Goal: Task Accomplishment & Management: Complete application form

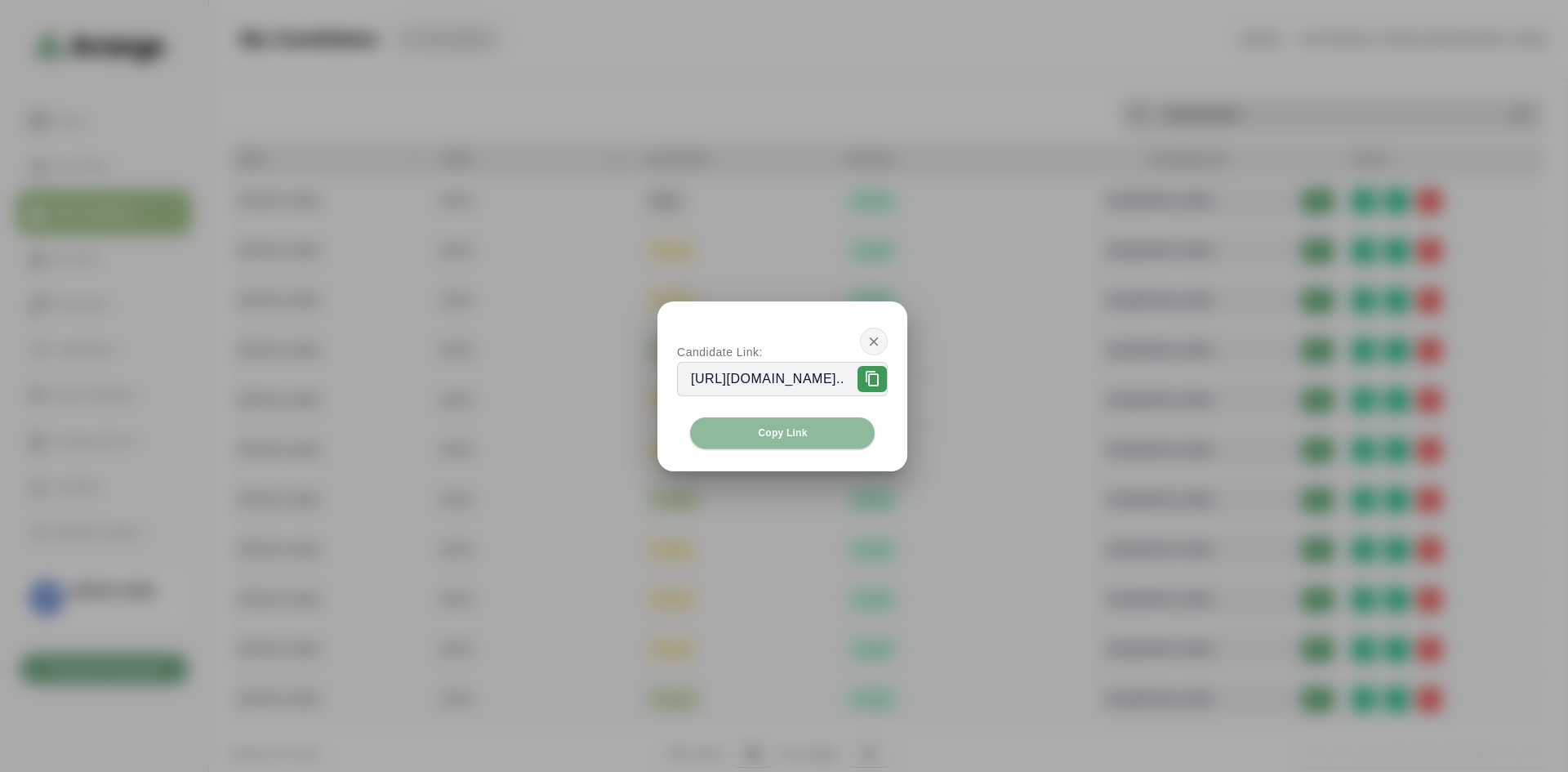
click at [881, 342] on icon "button" at bounding box center [874, 341] width 15 height 15
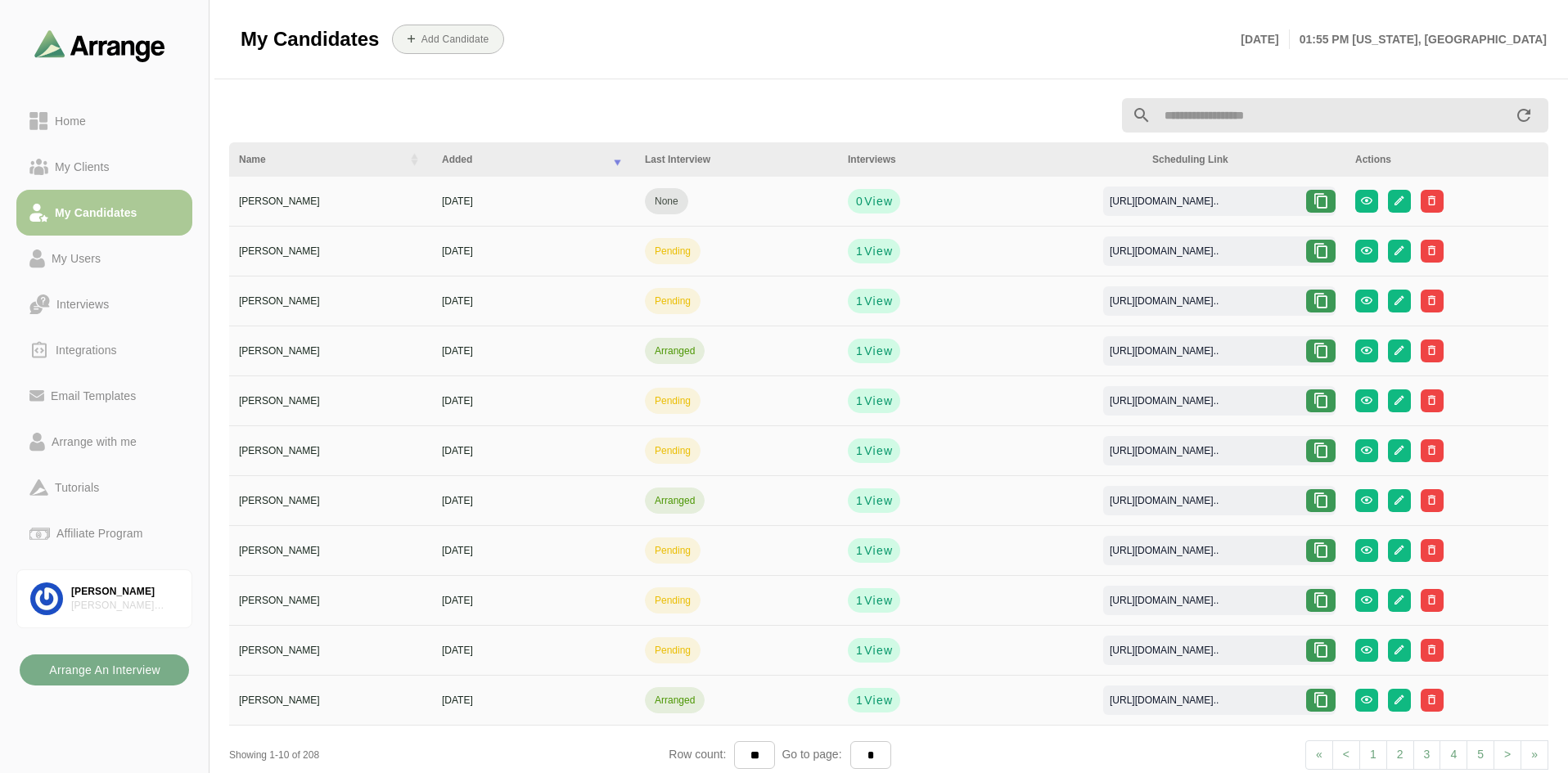
click at [107, 214] on div "My Candidates" at bounding box center [96, 213] width 96 height 20
click at [99, 128] on div "Home" at bounding box center [105, 121] width 150 height 20
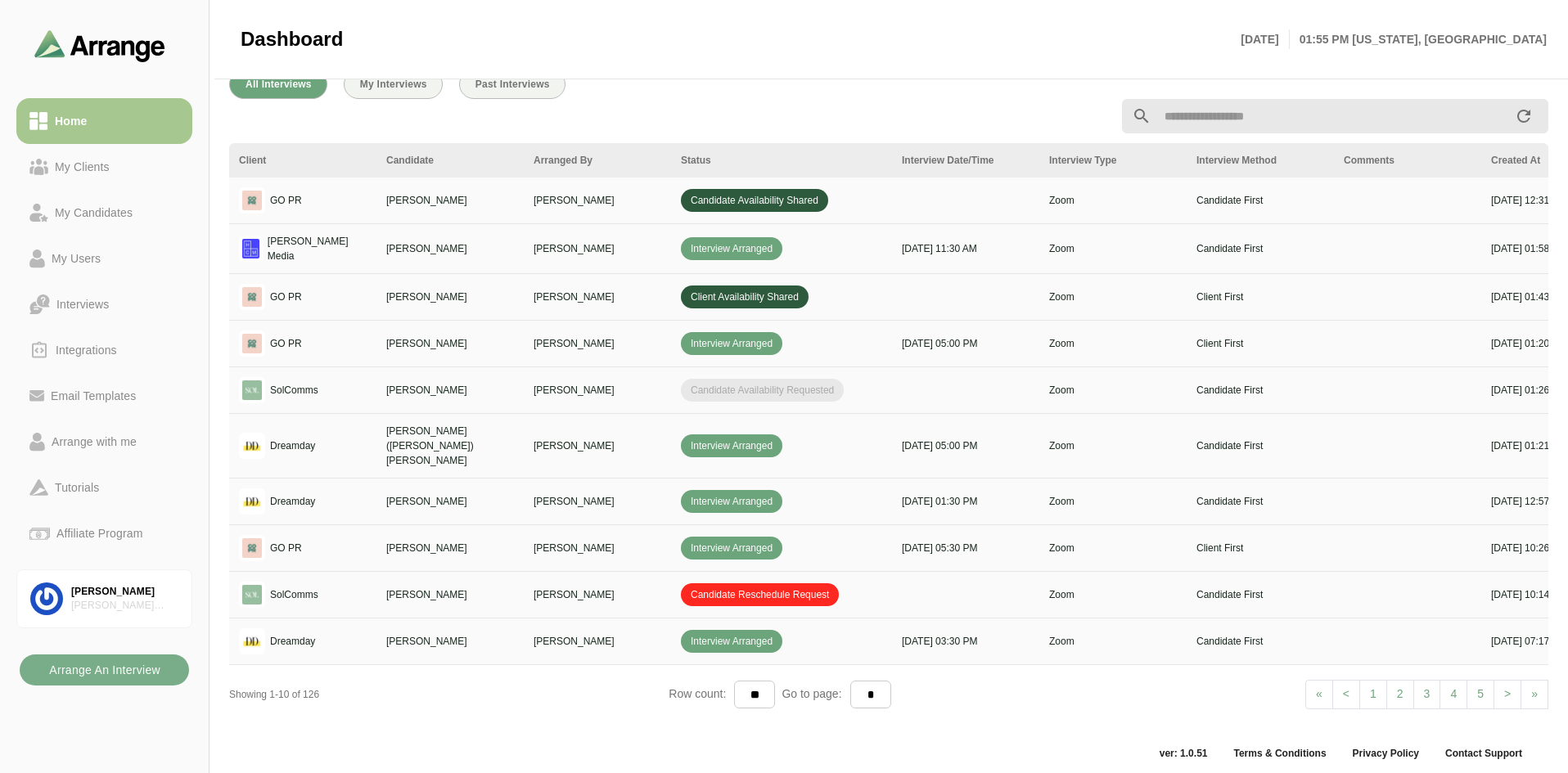
scroll to position [0, 281]
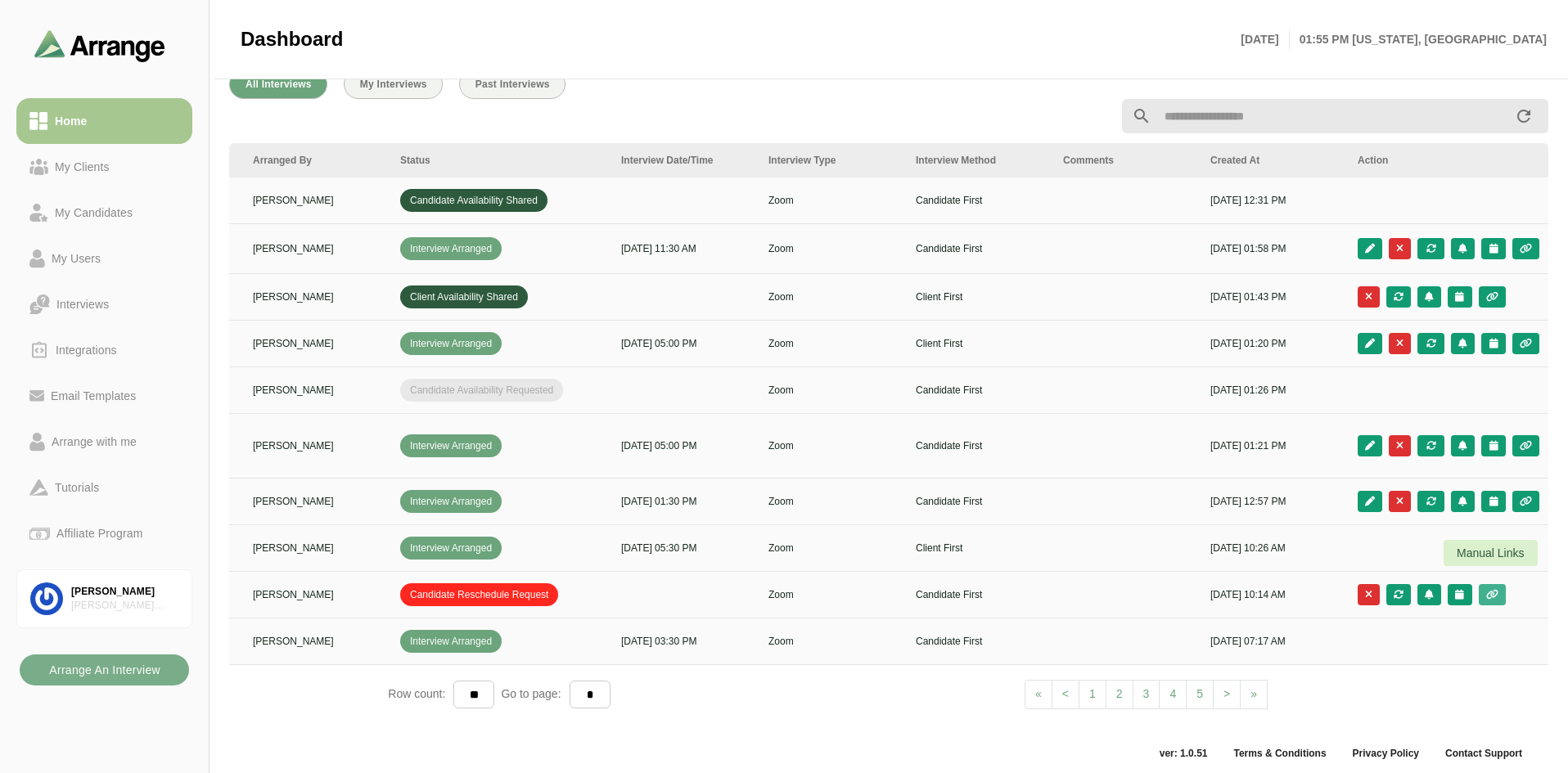
click at [1491, 590] on icon "button" at bounding box center [1492, 594] width 14 height 10
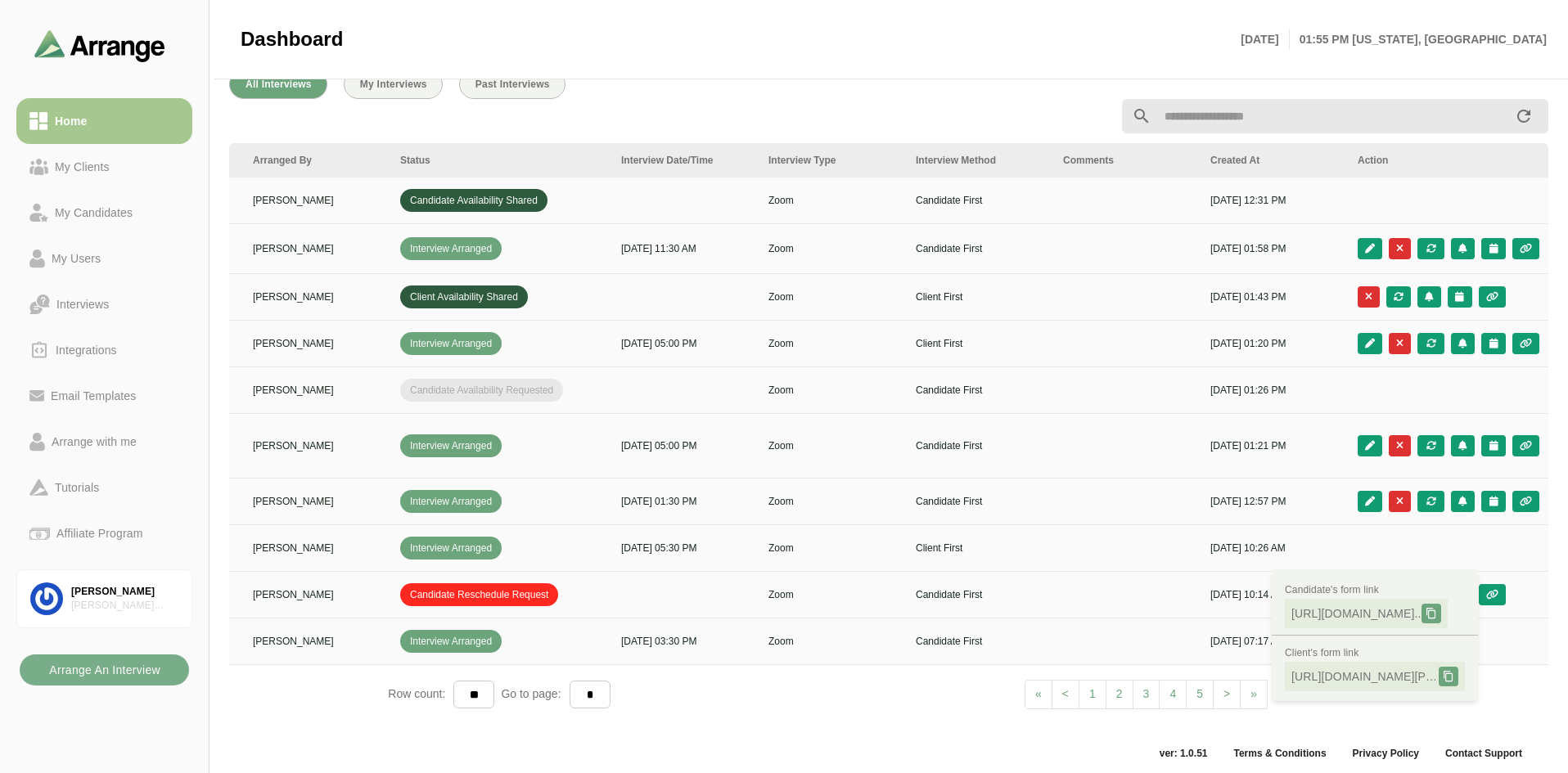
click at [1381, 530] on td at bounding box center [1448, 549] width 201 height 47
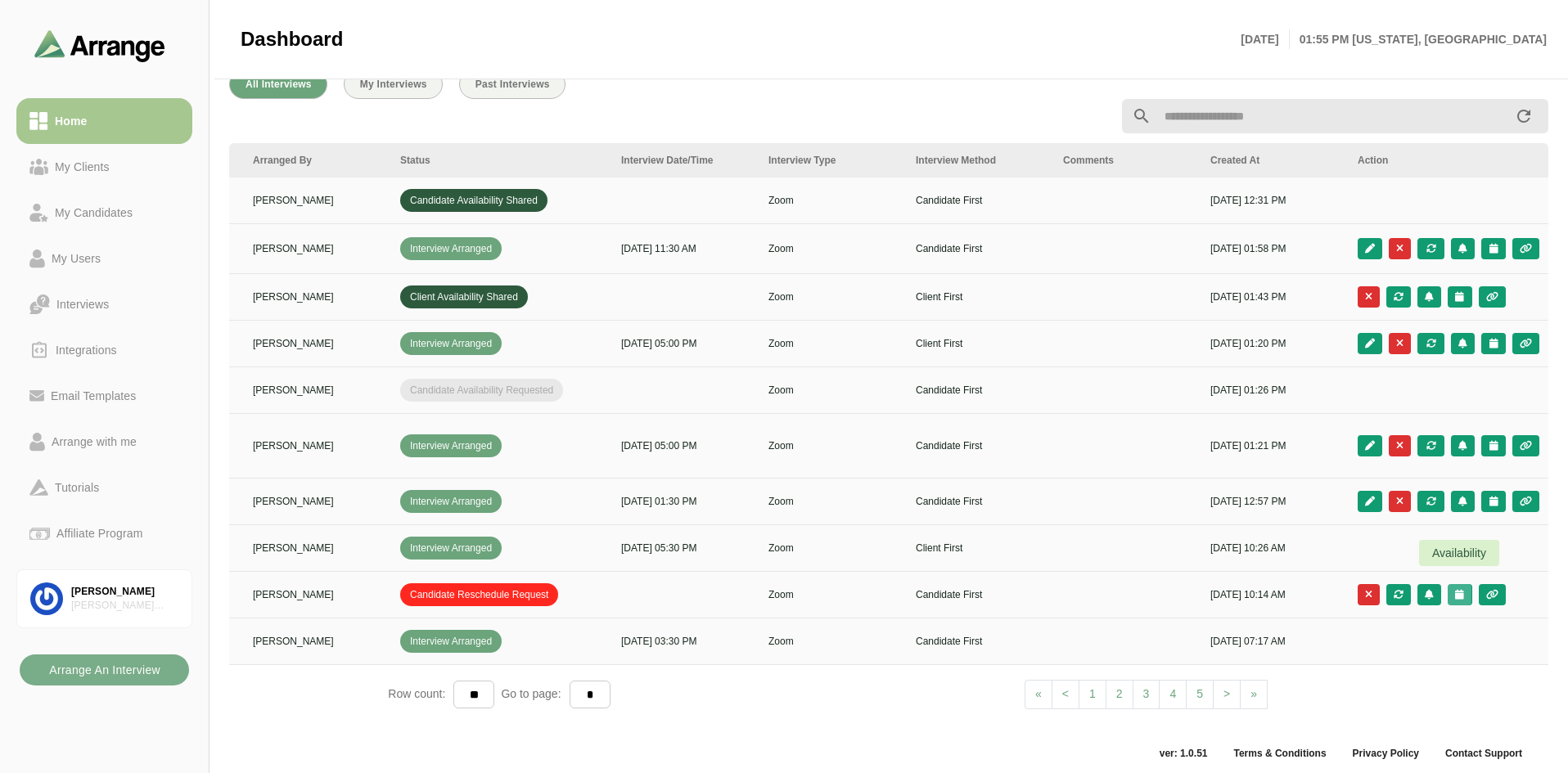
click at [1462, 590] on icon "button" at bounding box center [1459, 594] width 10 height 10
click at [1380, 598] on div "Candidate Slots" at bounding box center [1388, 592] width 94 height 20
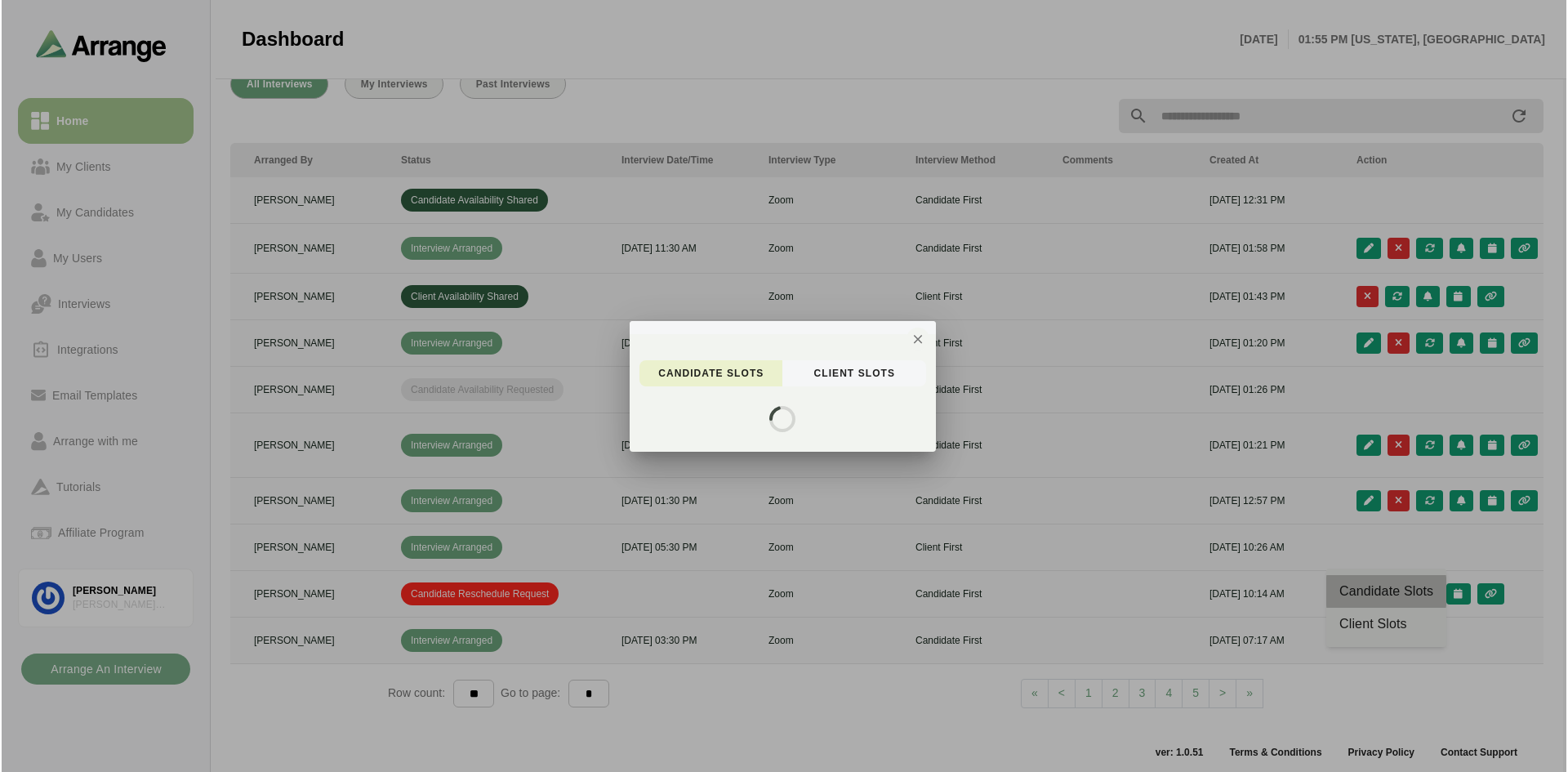
scroll to position [0, 0]
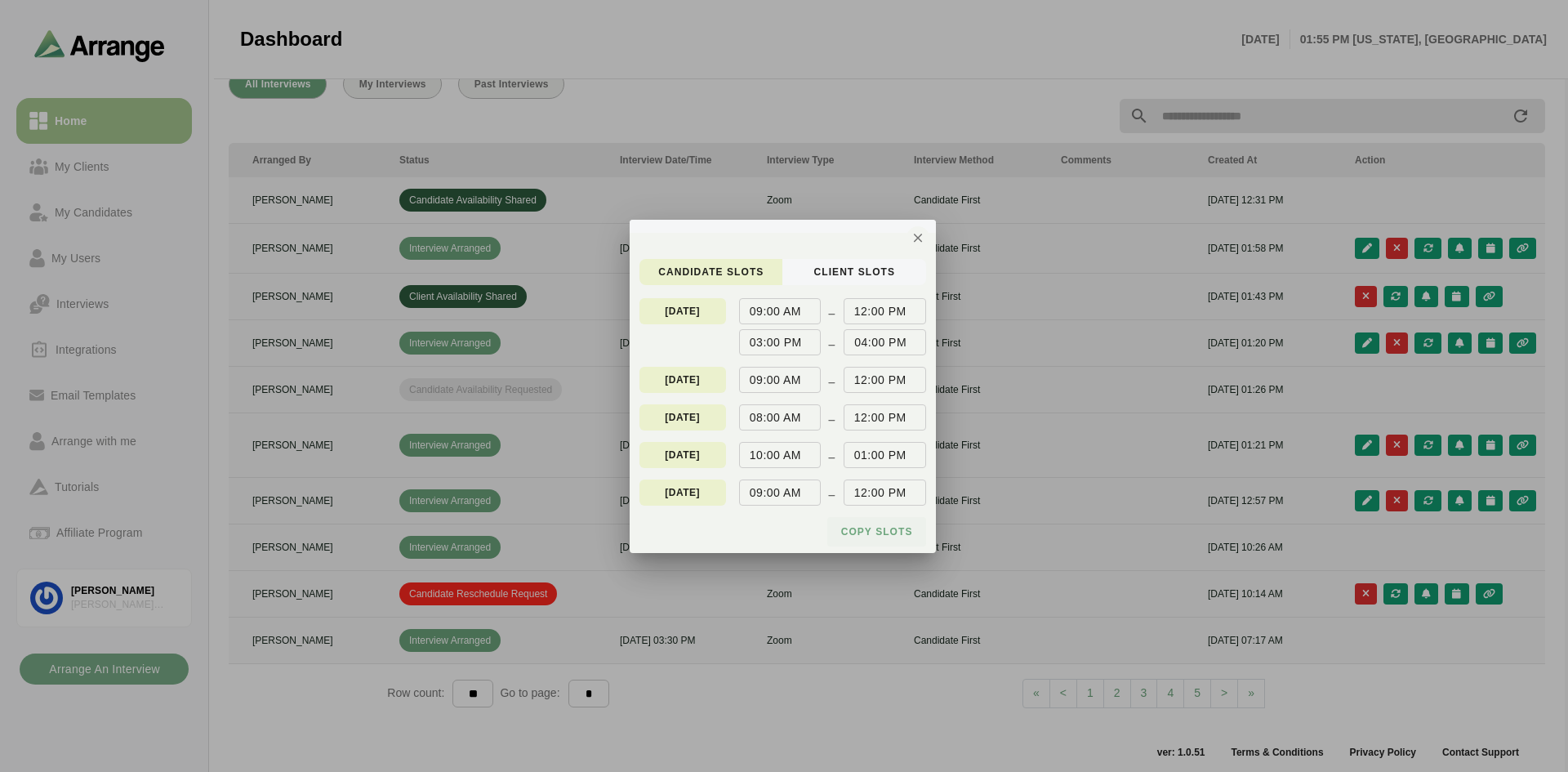
click at [888, 532] on span "Copy slots" at bounding box center [877, 532] width 73 height 13
click at [850, 268] on span "client Slots" at bounding box center [854, 272] width 83 height 13
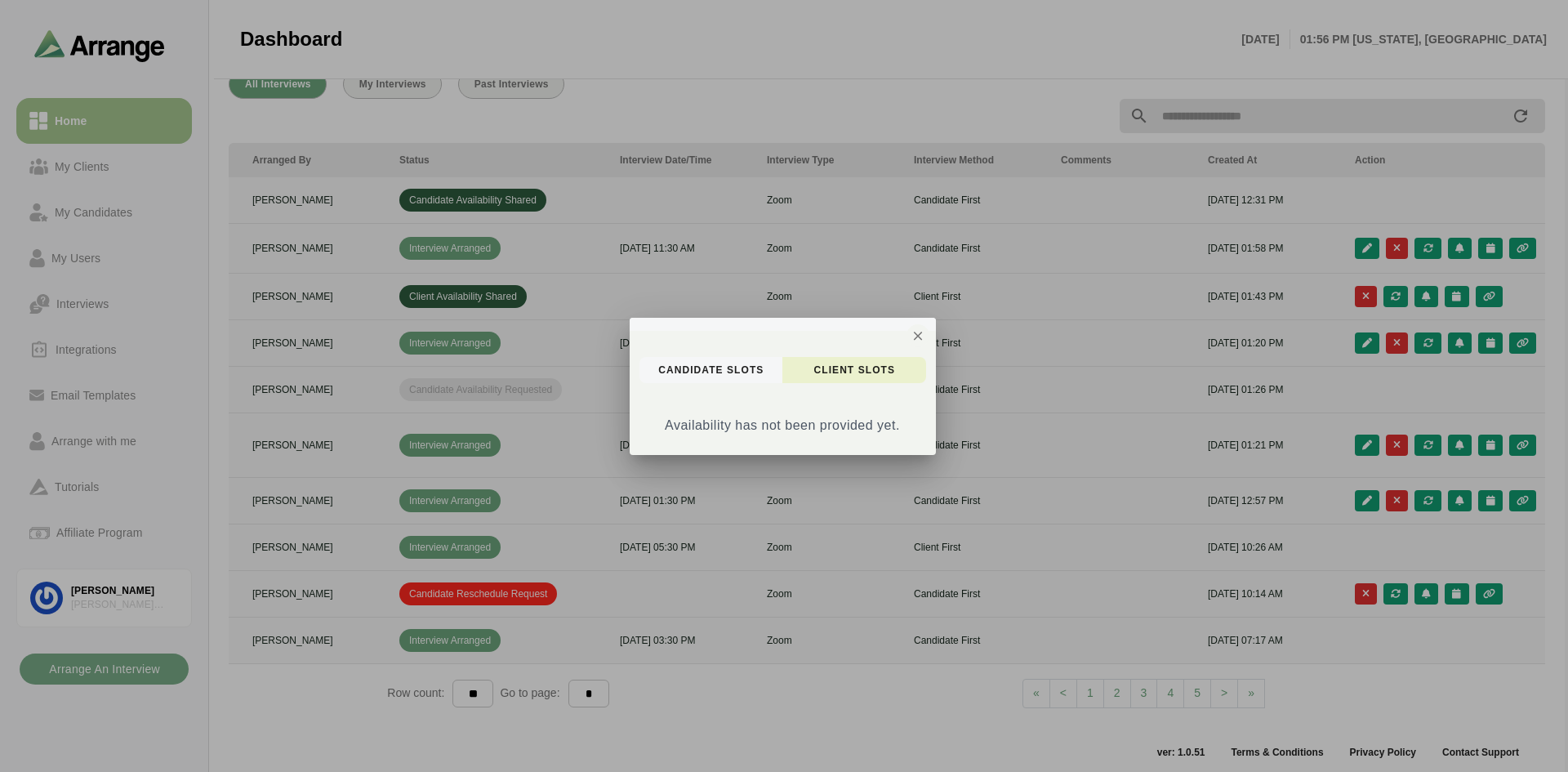
drag, startPoint x: 914, startPoint y: 335, endPoint x: 899, endPoint y: 337, distance: 15.1
click at [913, 335] on icon "button" at bounding box center [918, 335] width 15 height 15
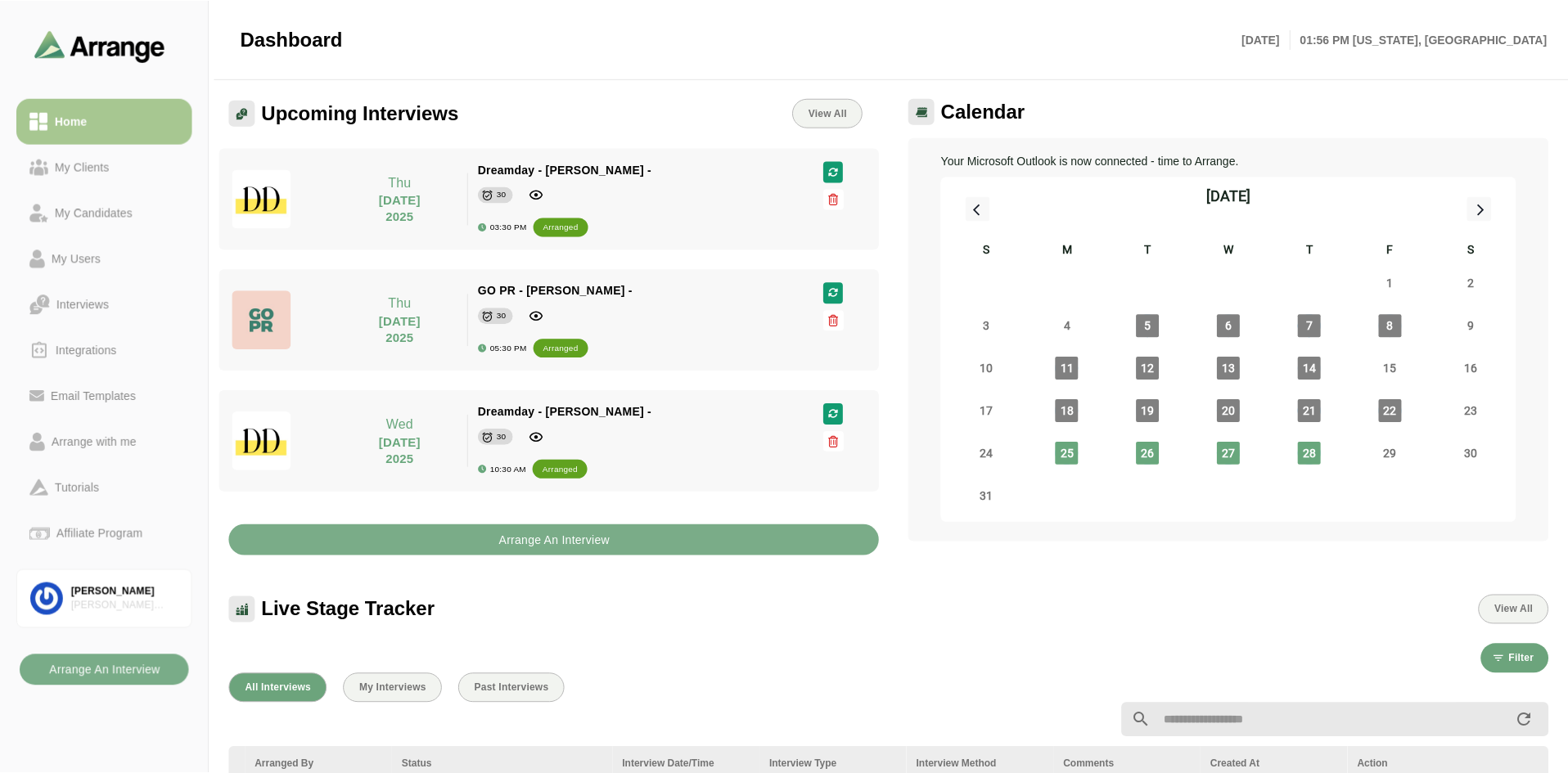
scroll to position [604, 0]
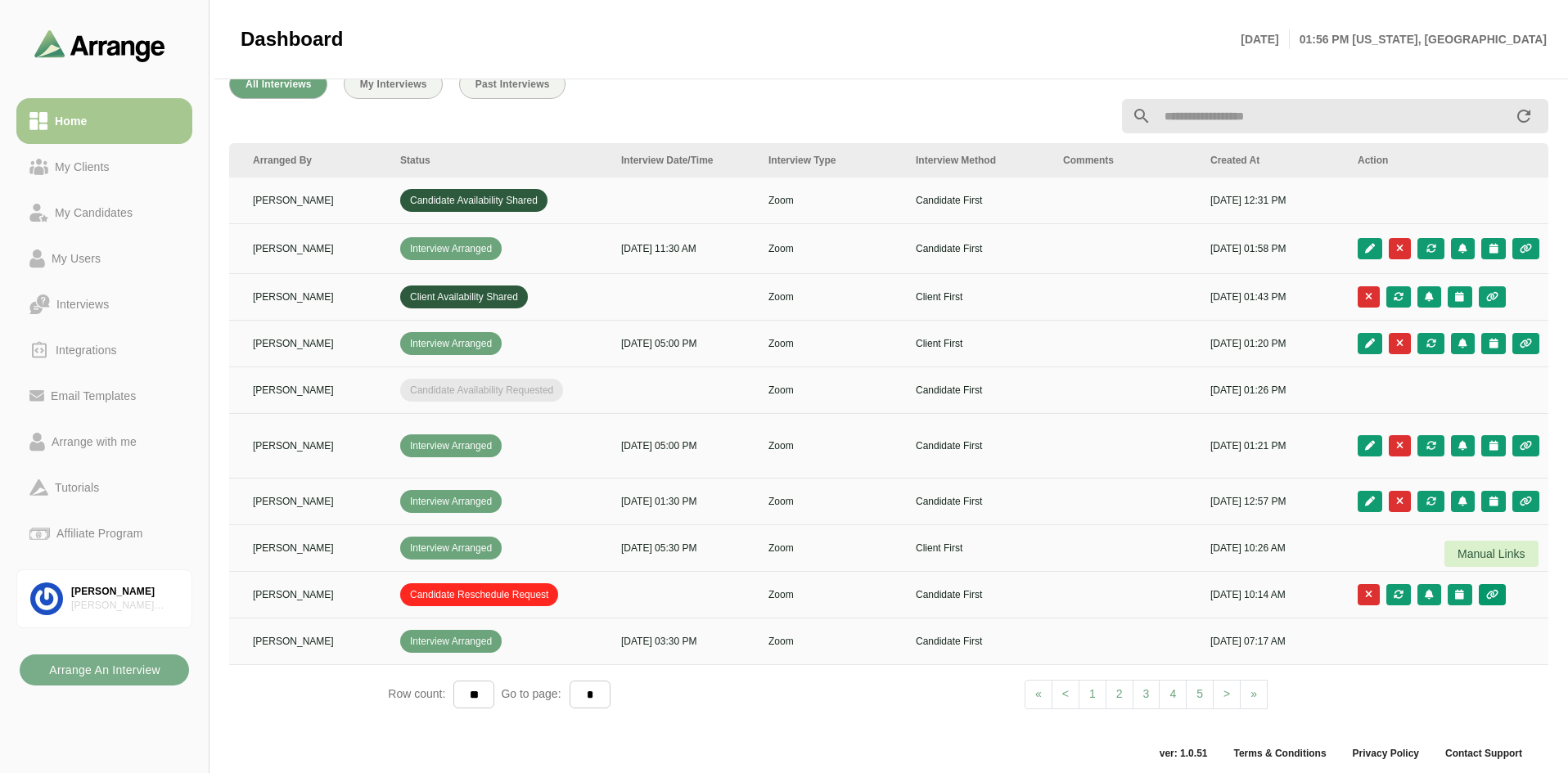
click at [1489, 590] on icon "button" at bounding box center [1492, 594] width 14 height 10
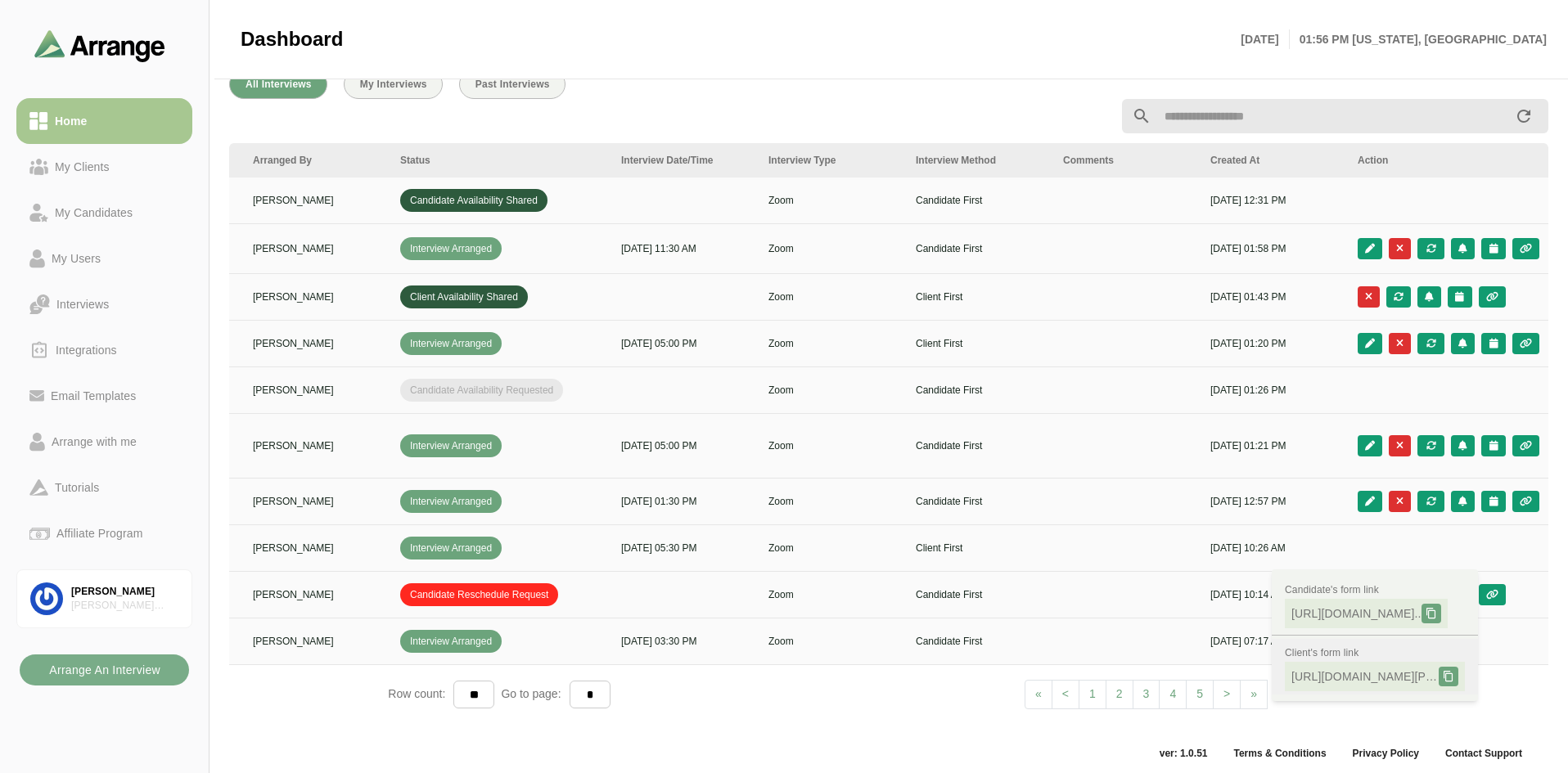
click at [1442, 679] on icon at bounding box center [1448, 676] width 11 height 11
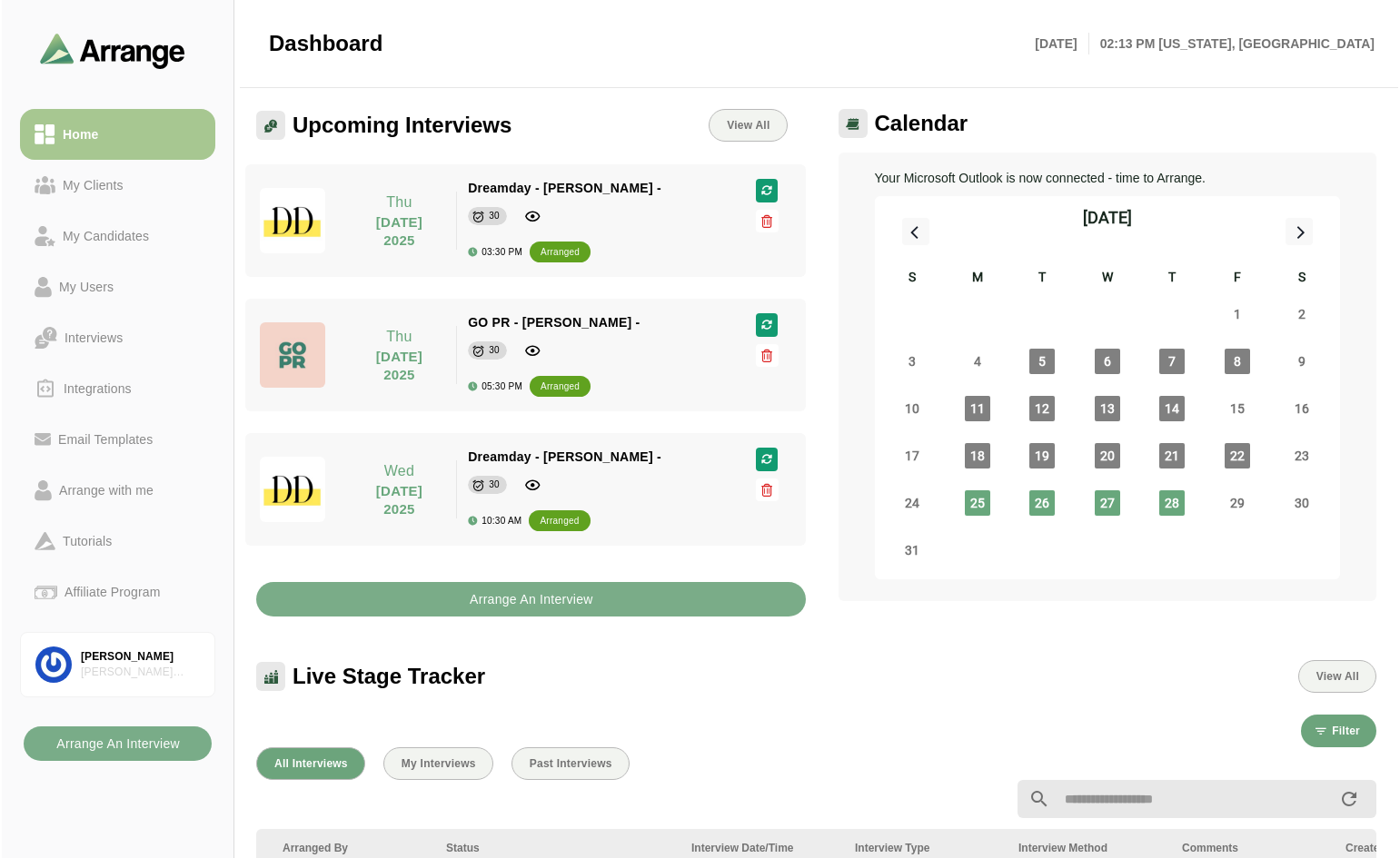
scroll to position [994, 0]
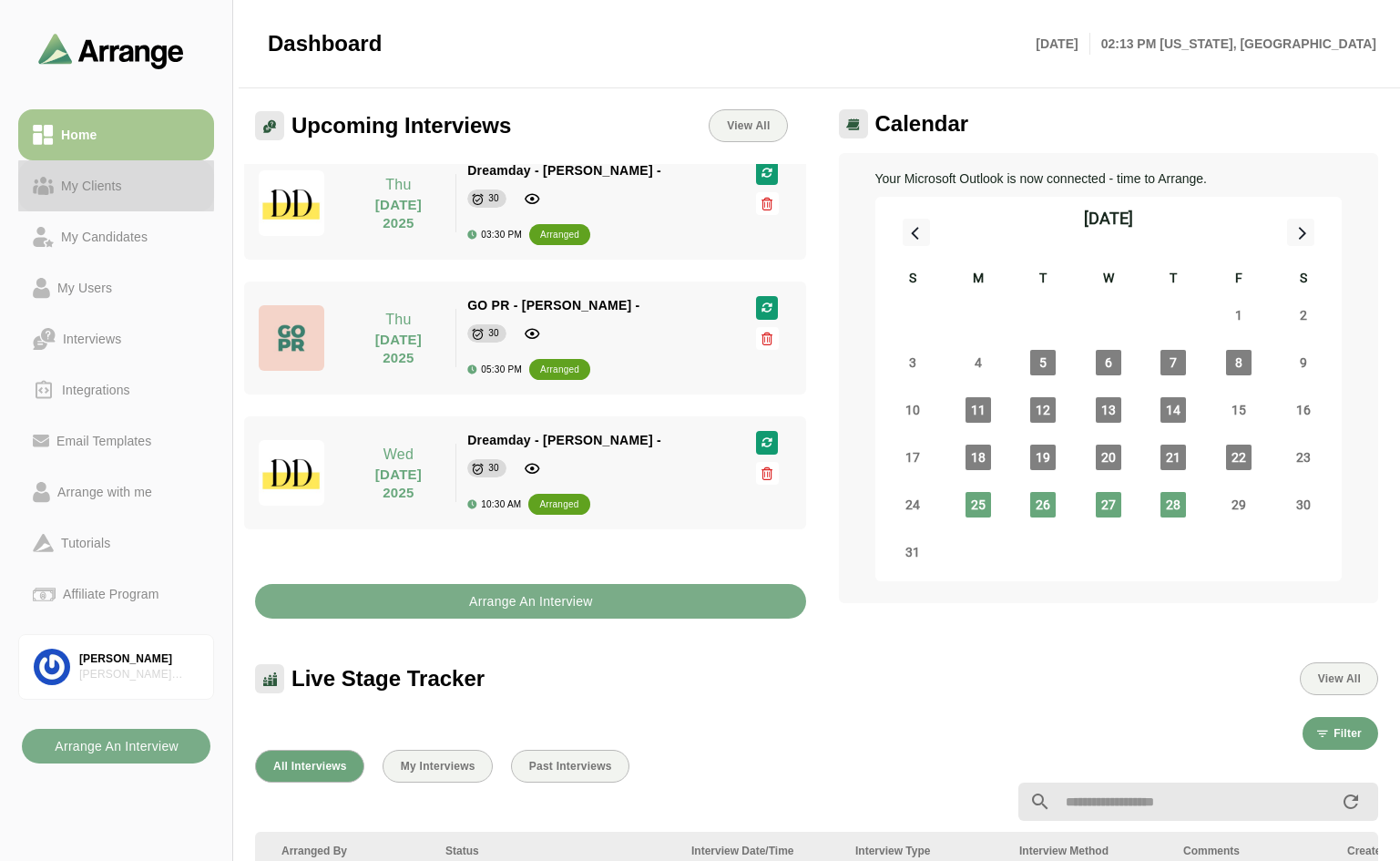
click at [123, 173] on link "My Clients" at bounding box center [116, 185] width 196 height 51
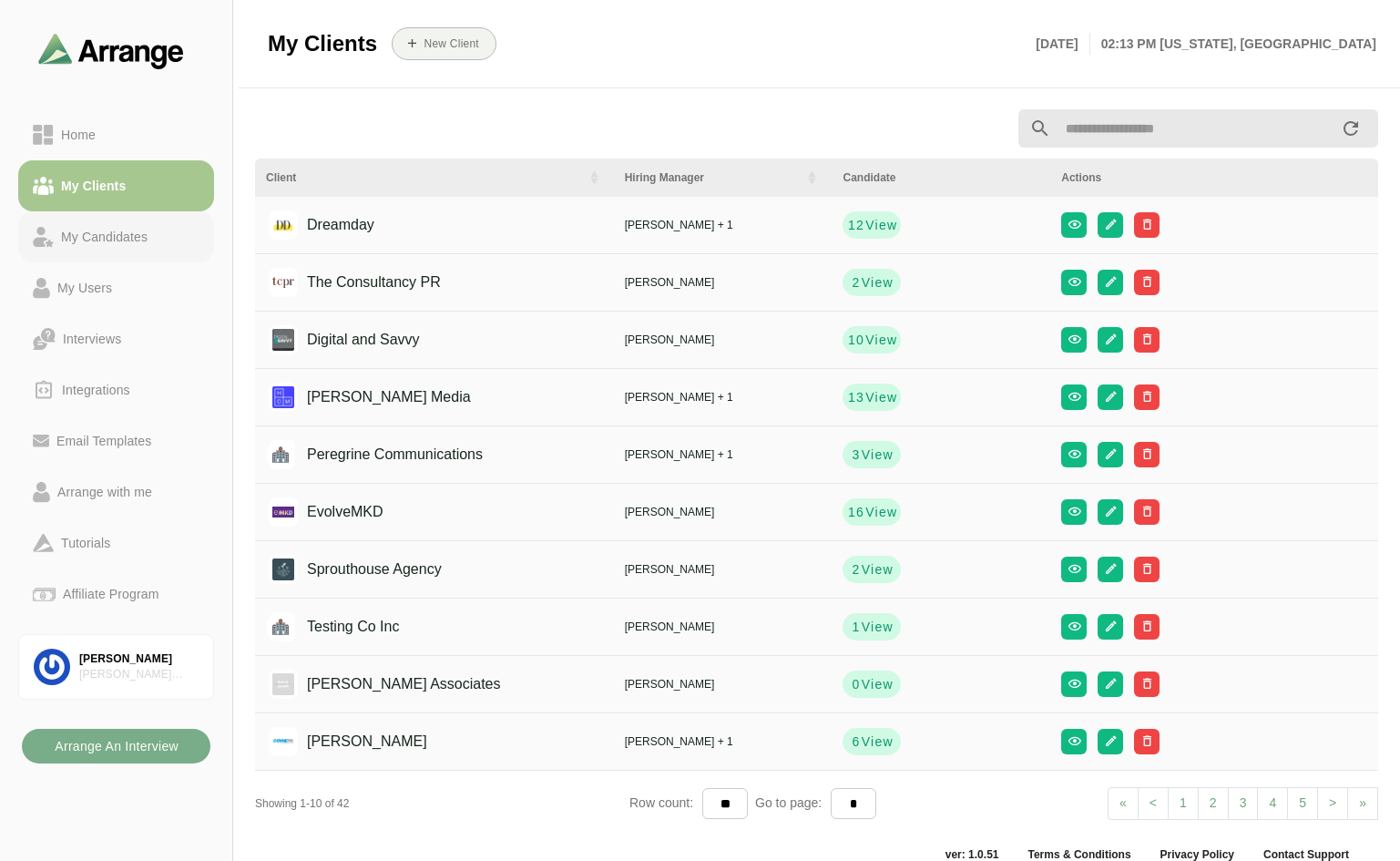
click at [141, 248] on link "My Candidates" at bounding box center [116, 237] width 196 height 51
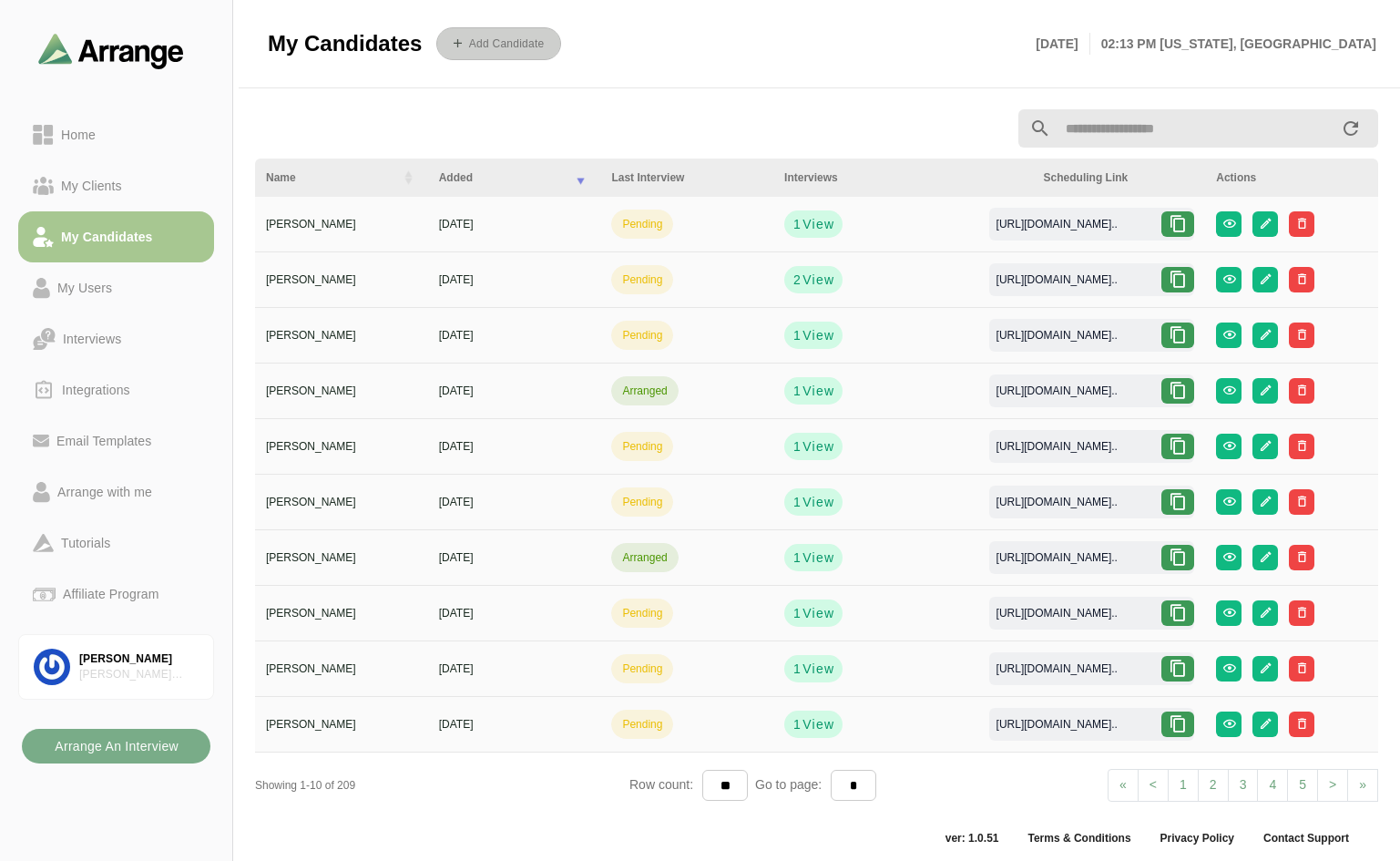
click at [514, 46] on b "Add Candidate" at bounding box center [505, 43] width 77 height 13
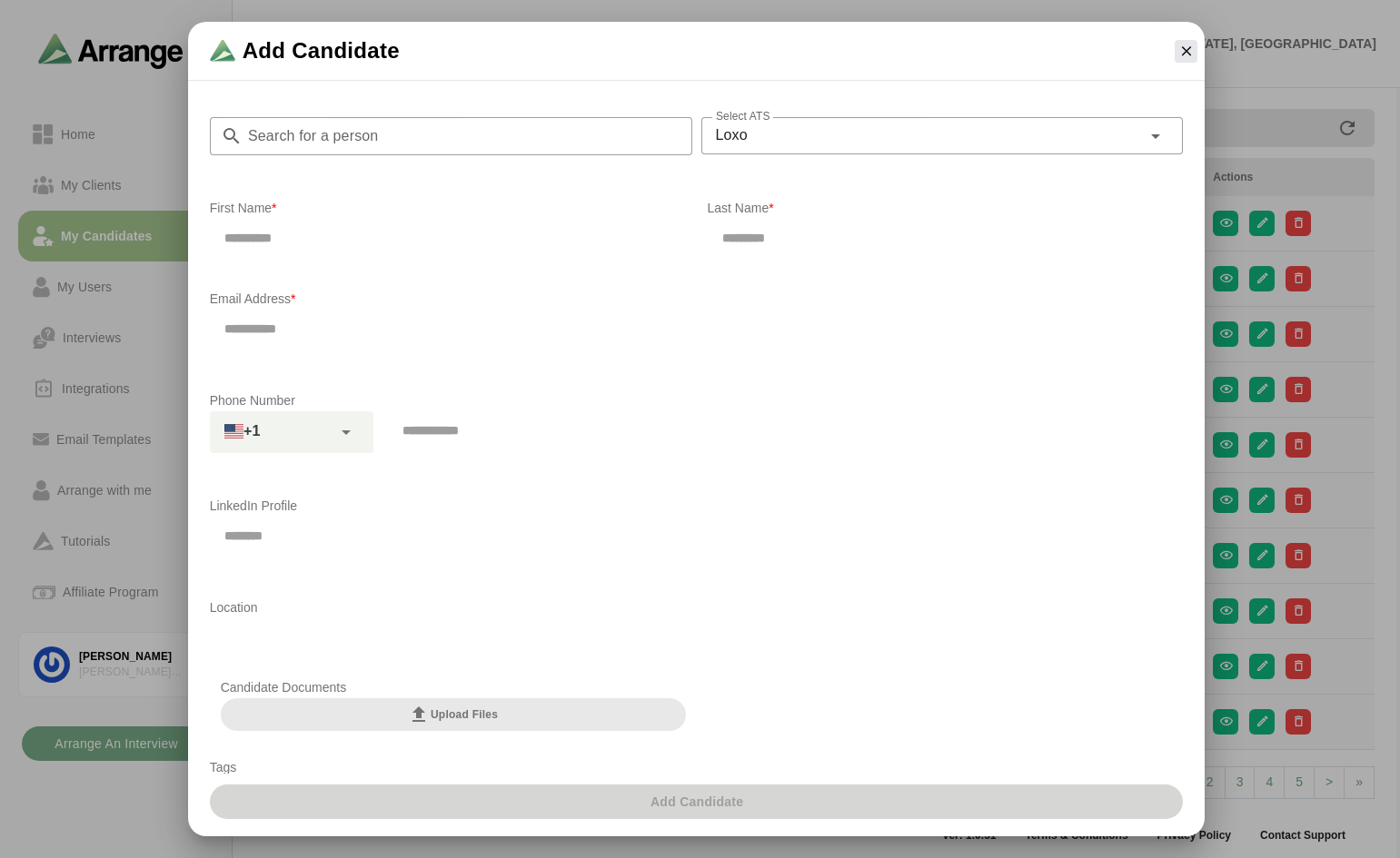
click at [374, 137] on input "Search for a person" at bounding box center [467, 135] width 450 height 38
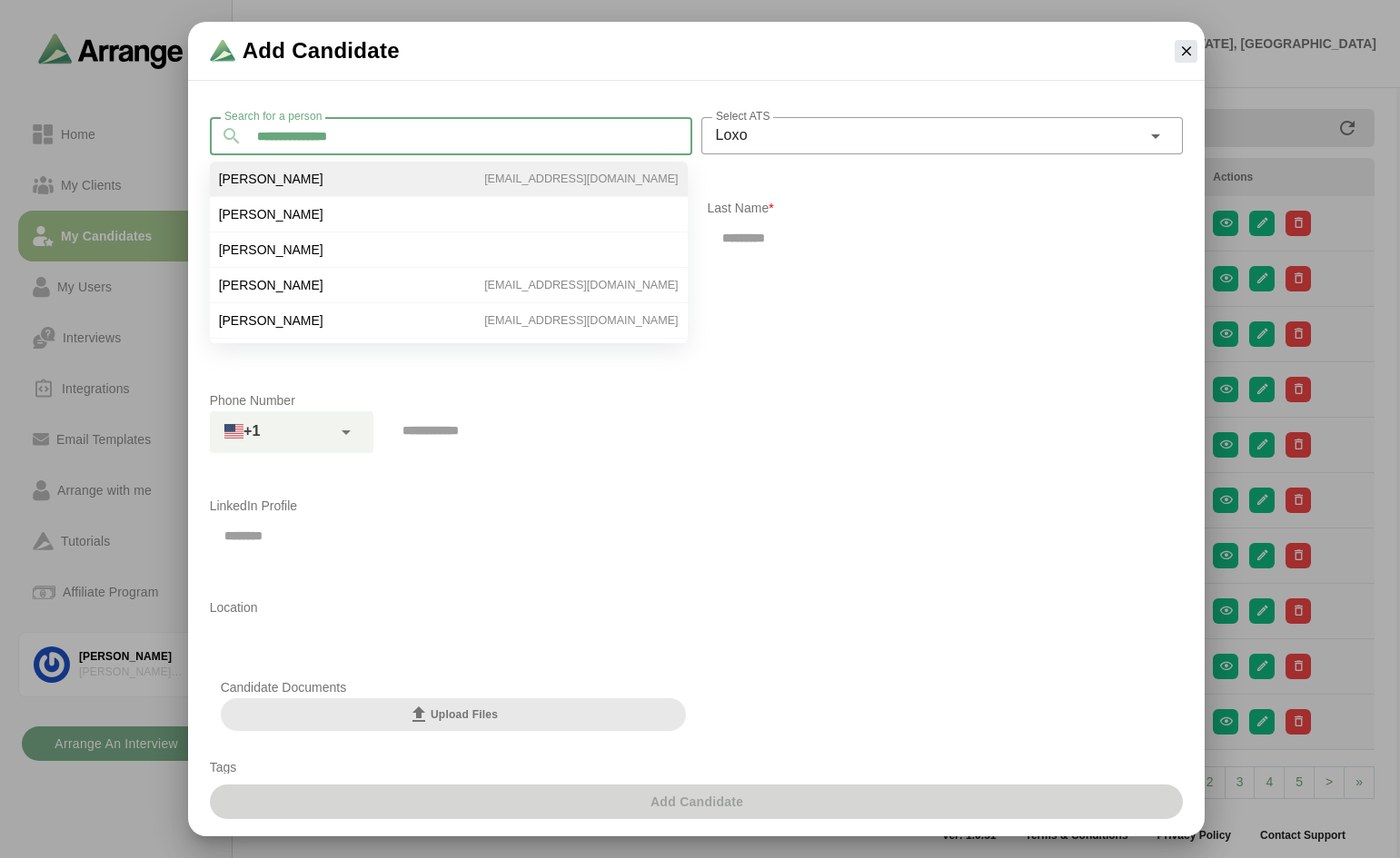
type input "**********"
click at [351, 187] on li "[PERSON_NAME] [EMAIL_ADDRESS][DOMAIN_NAME]" at bounding box center [449, 179] width 478 height 36
type input "*******"
type input "**********"
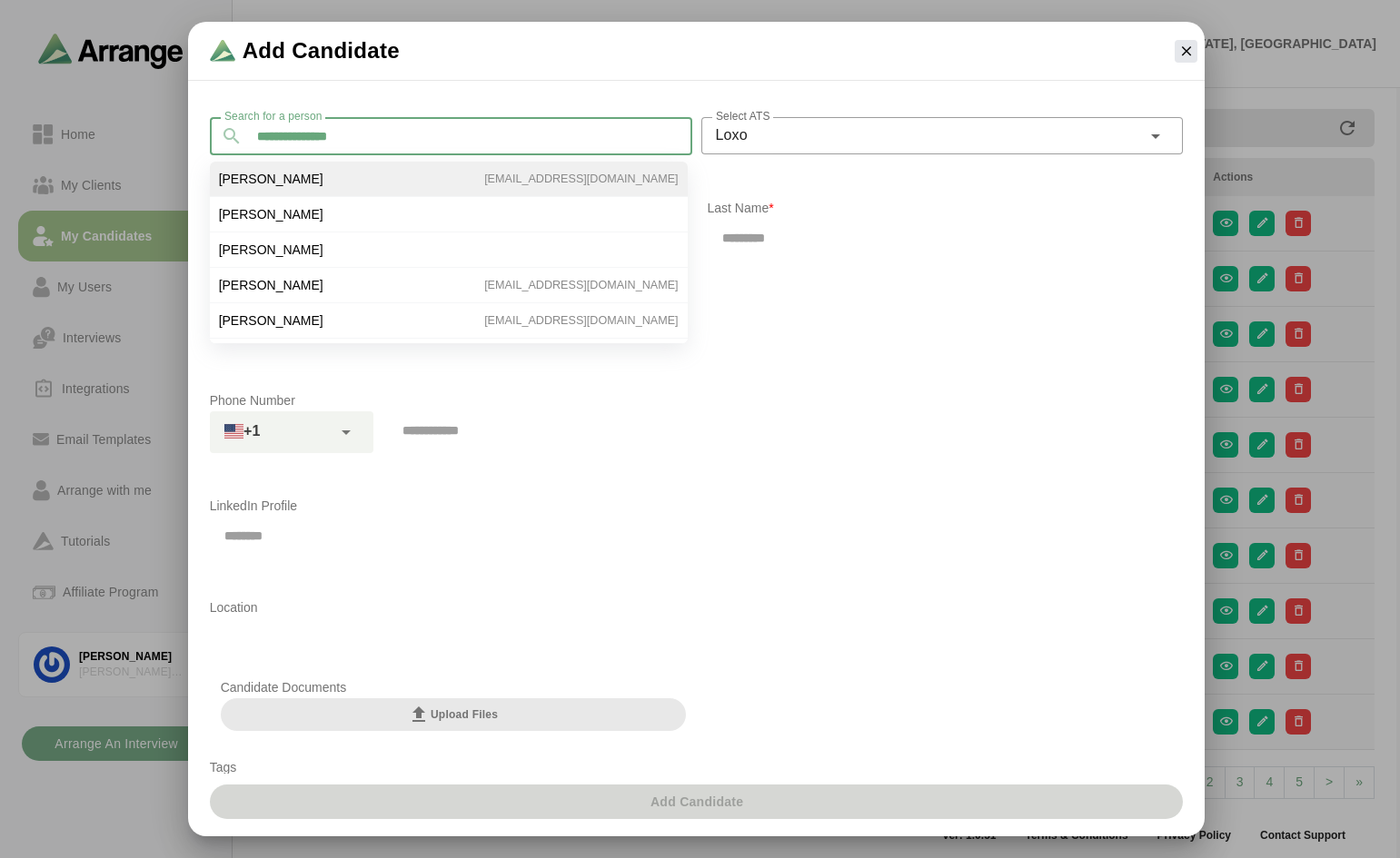
type input "**********"
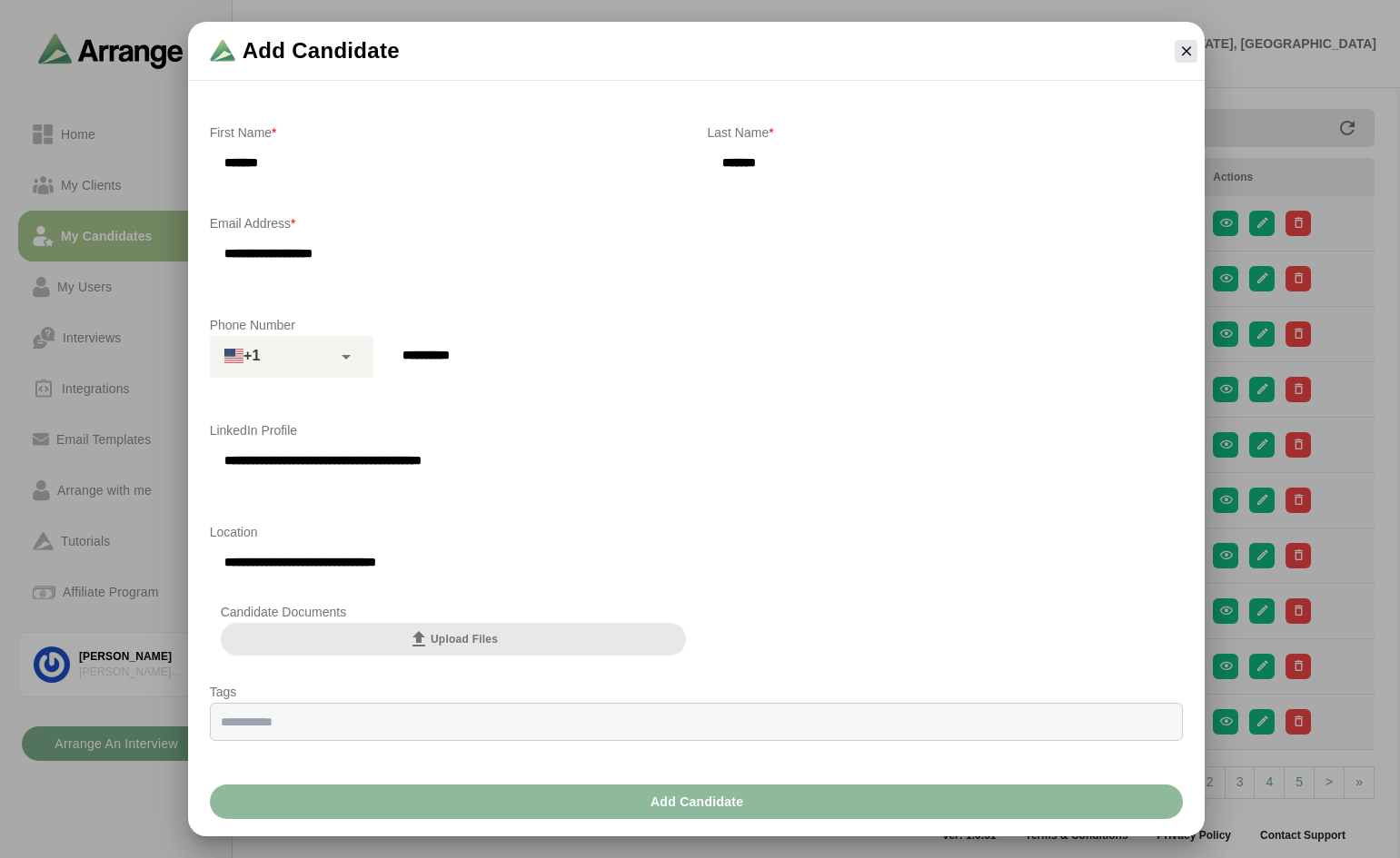
scroll to position [135, 0]
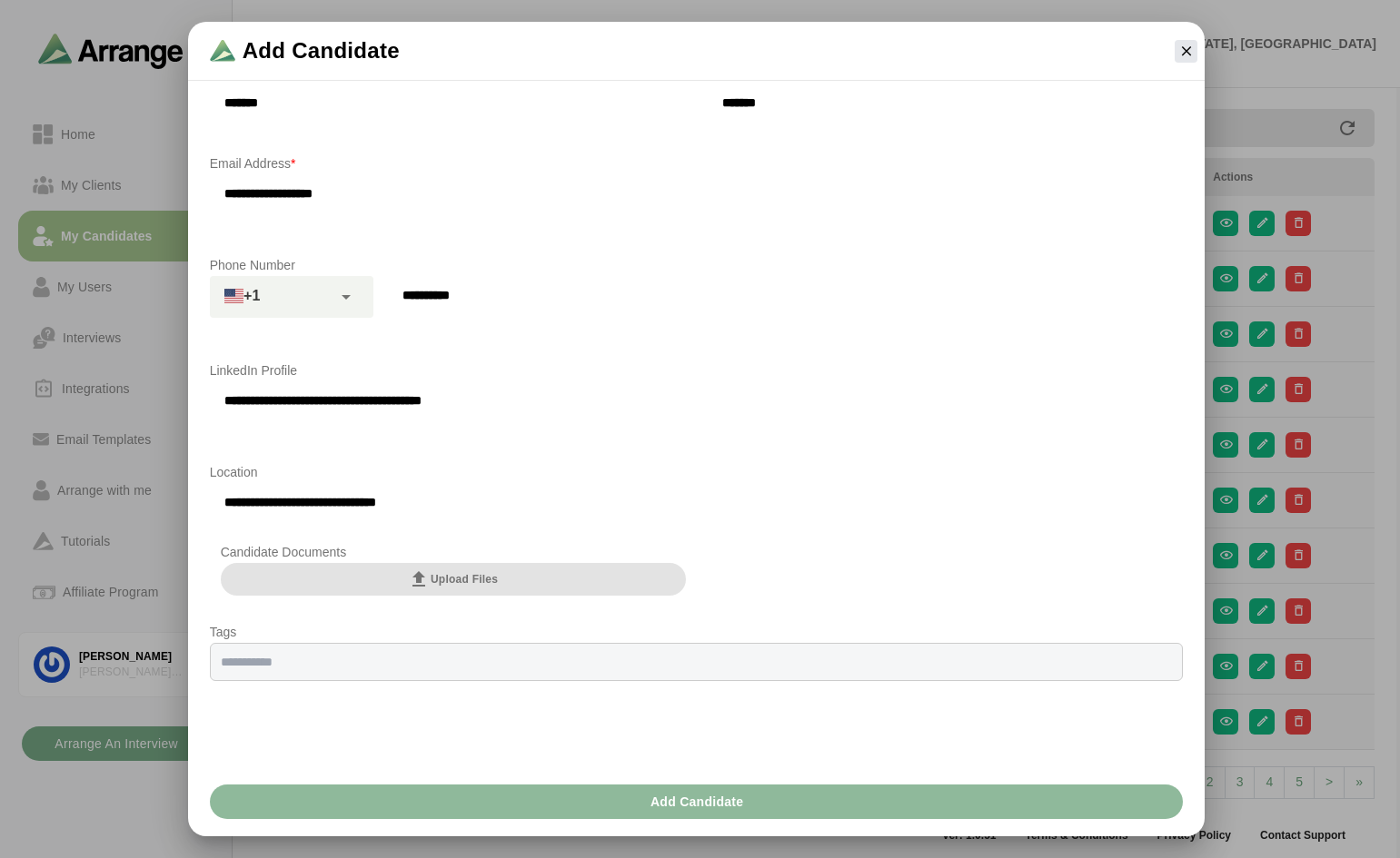
click at [477, 585] on span "Upload Files" at bounding box center [452, 579] width 90 height 22
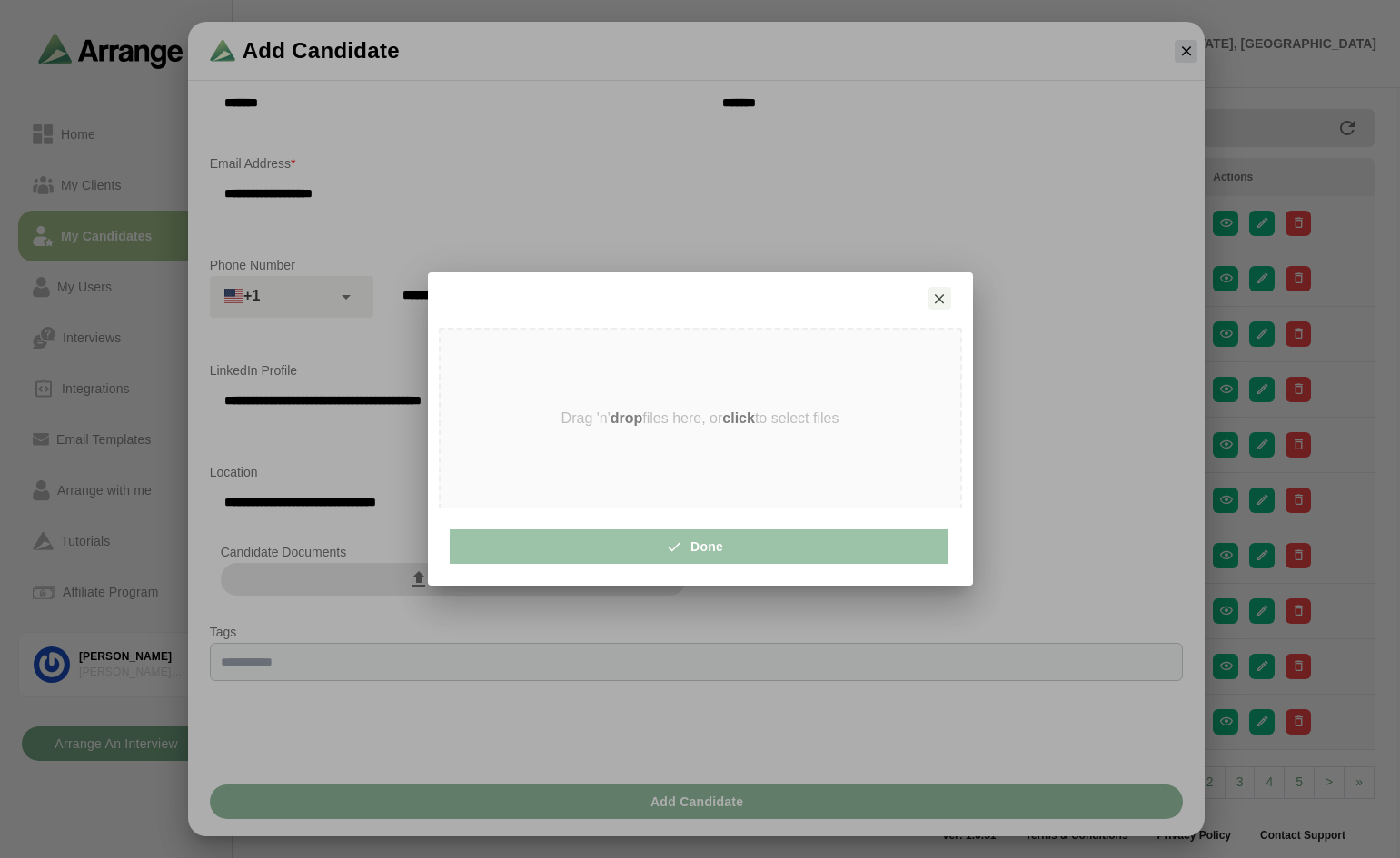
click at [748, 424] on strong "click" at bounding box center [738, 418] width 33 height 15
click at [775, 419] on p "Drag 'n' drop files here, or click to select files" at bounding box center [700, 418] width 278 height 16
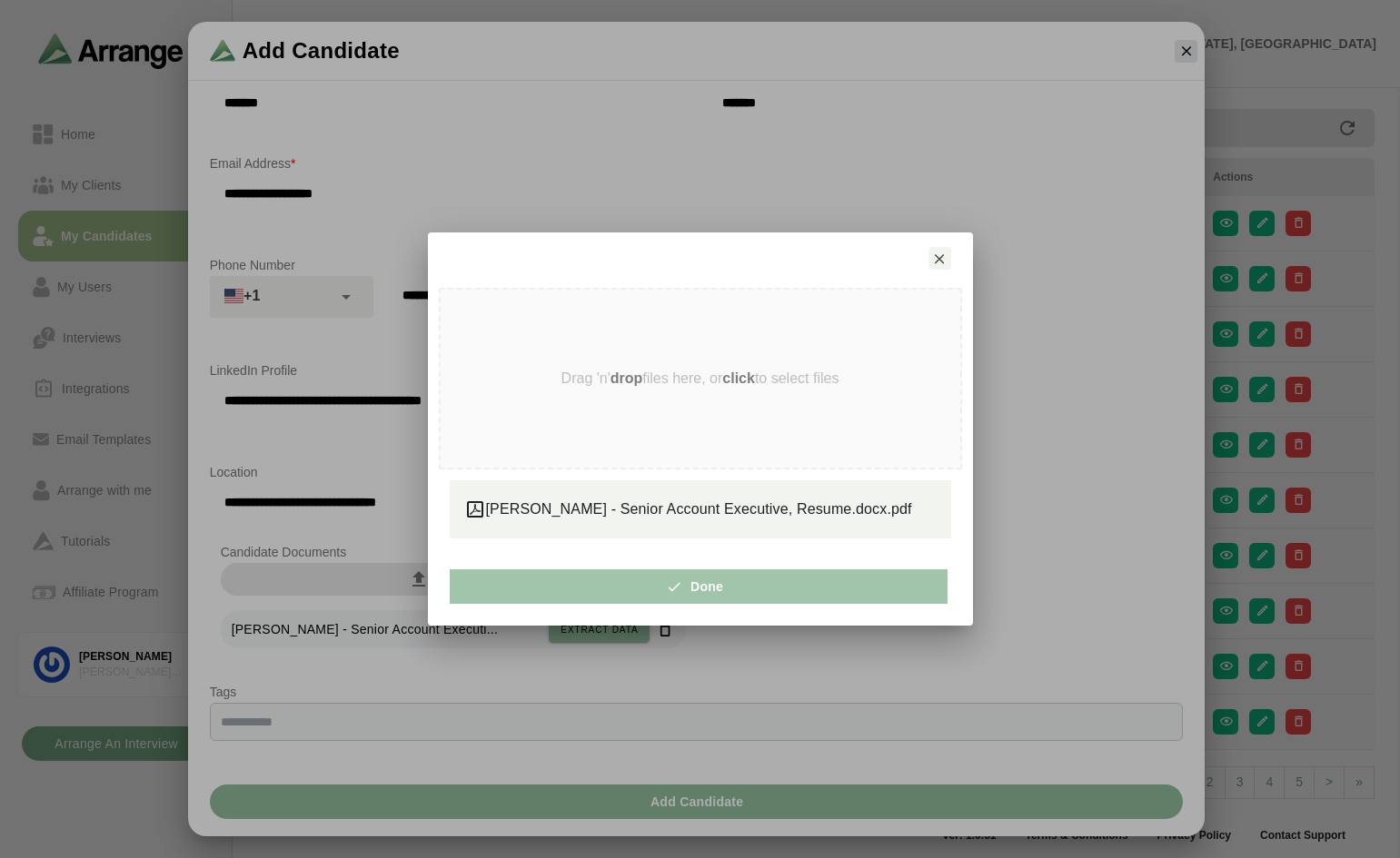
click at [730, 581] on button "Done" at bounding box center [699, 587] width 497 height 35
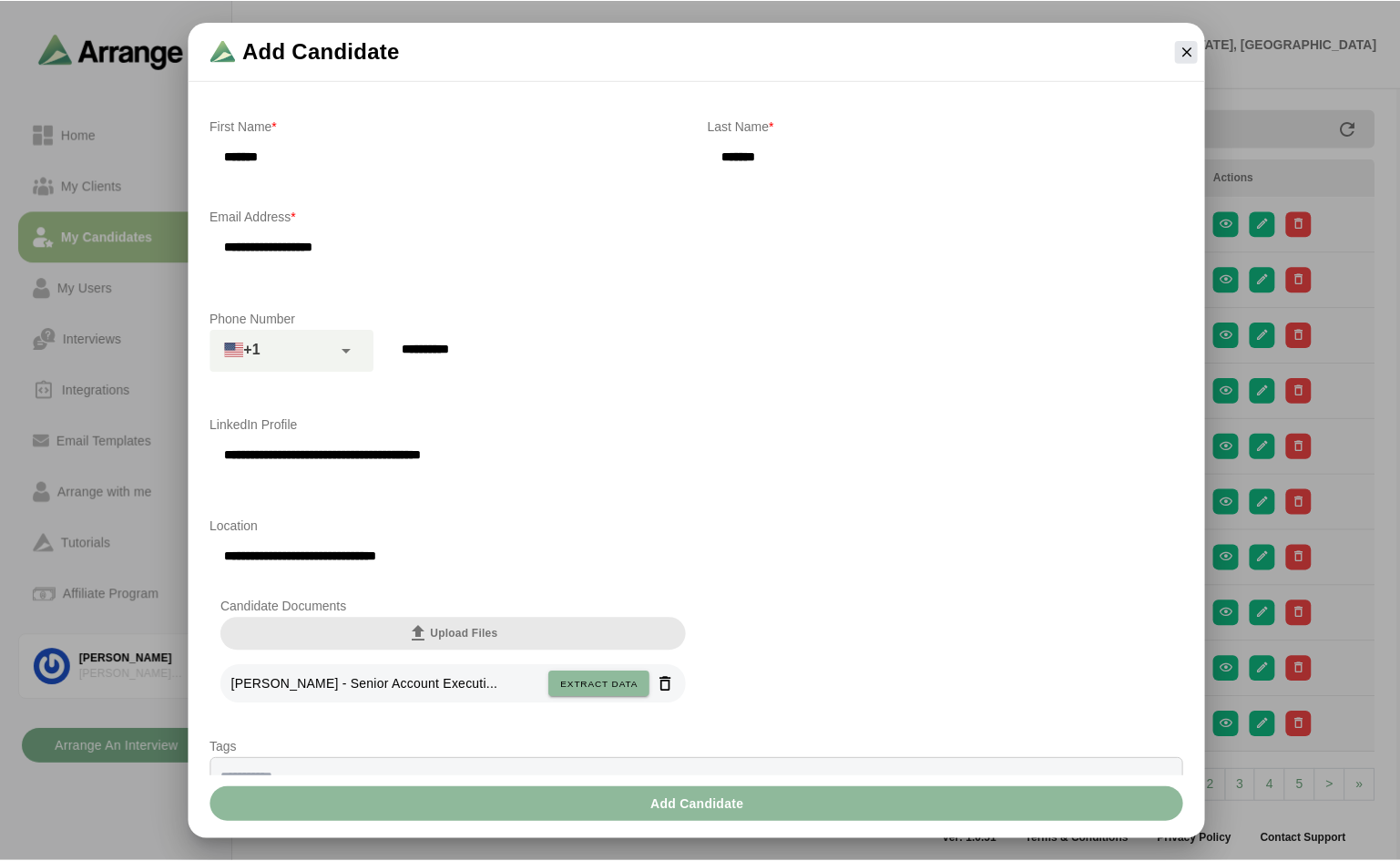
scroll to position [0, 0]
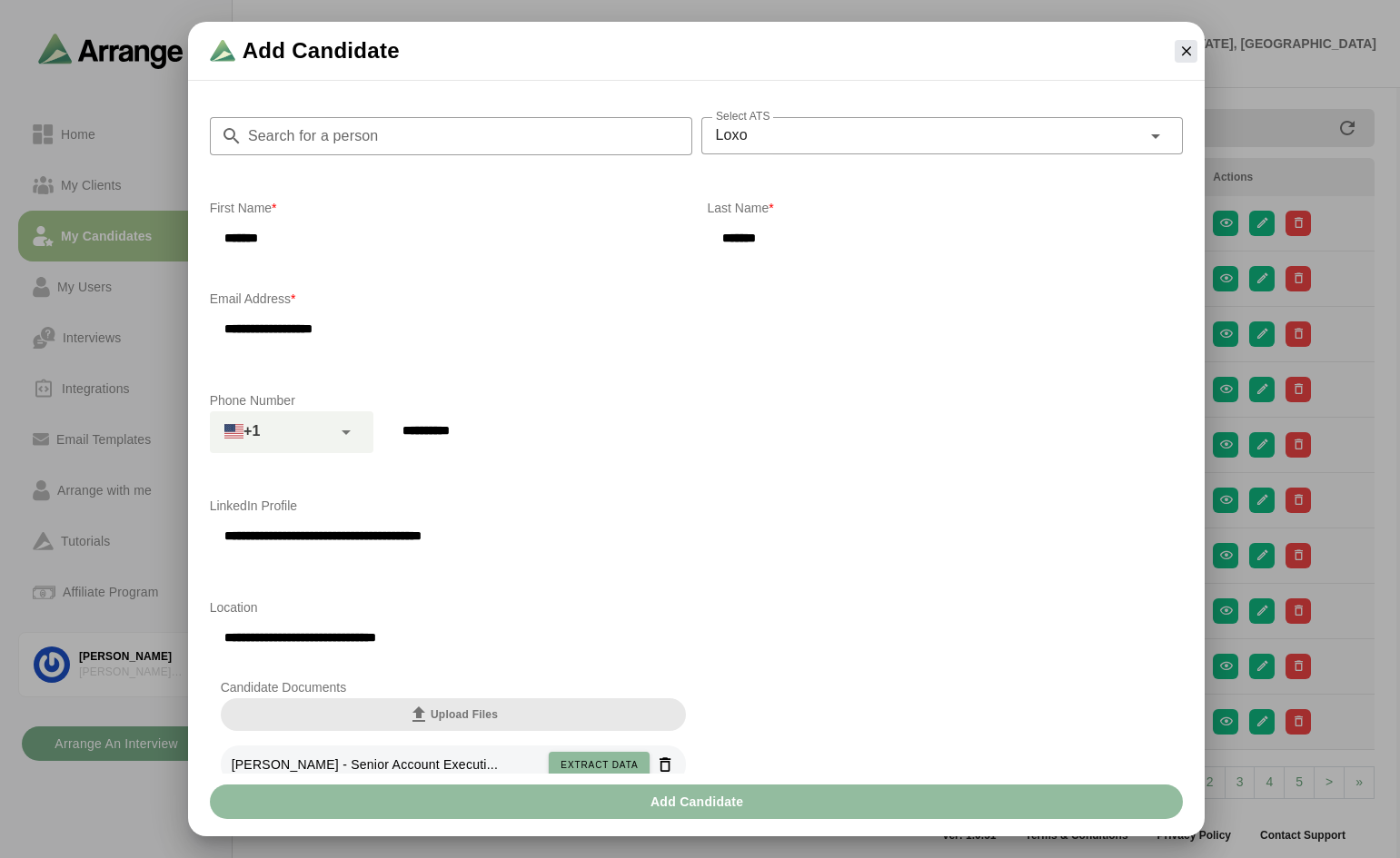
click at [733, 806] on span "Add Candidate" at bounding box center [697, 802] width 95 height 35
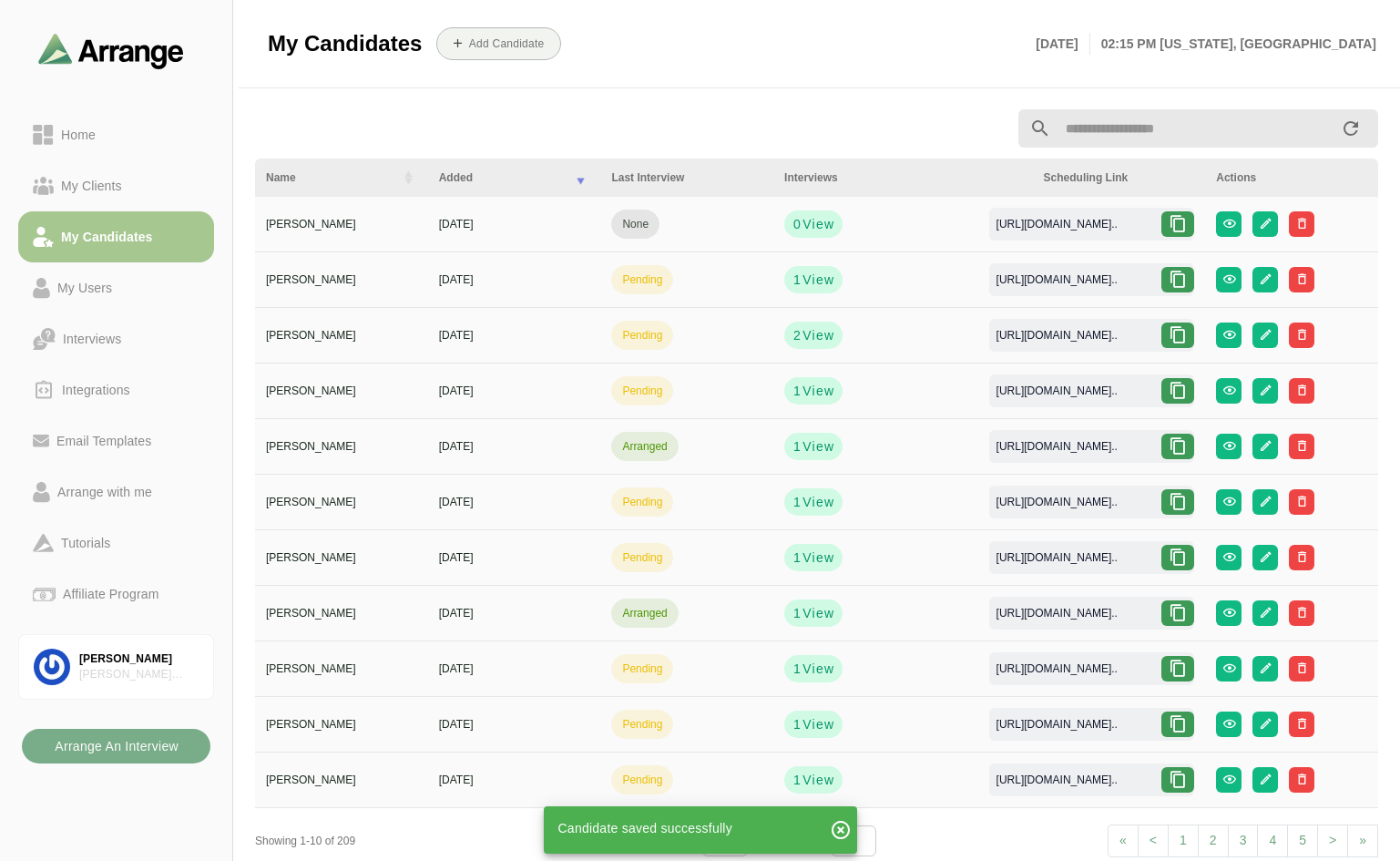
click at [1181, 217] on icon at bounding box center [1177, 224] width 18 height 18
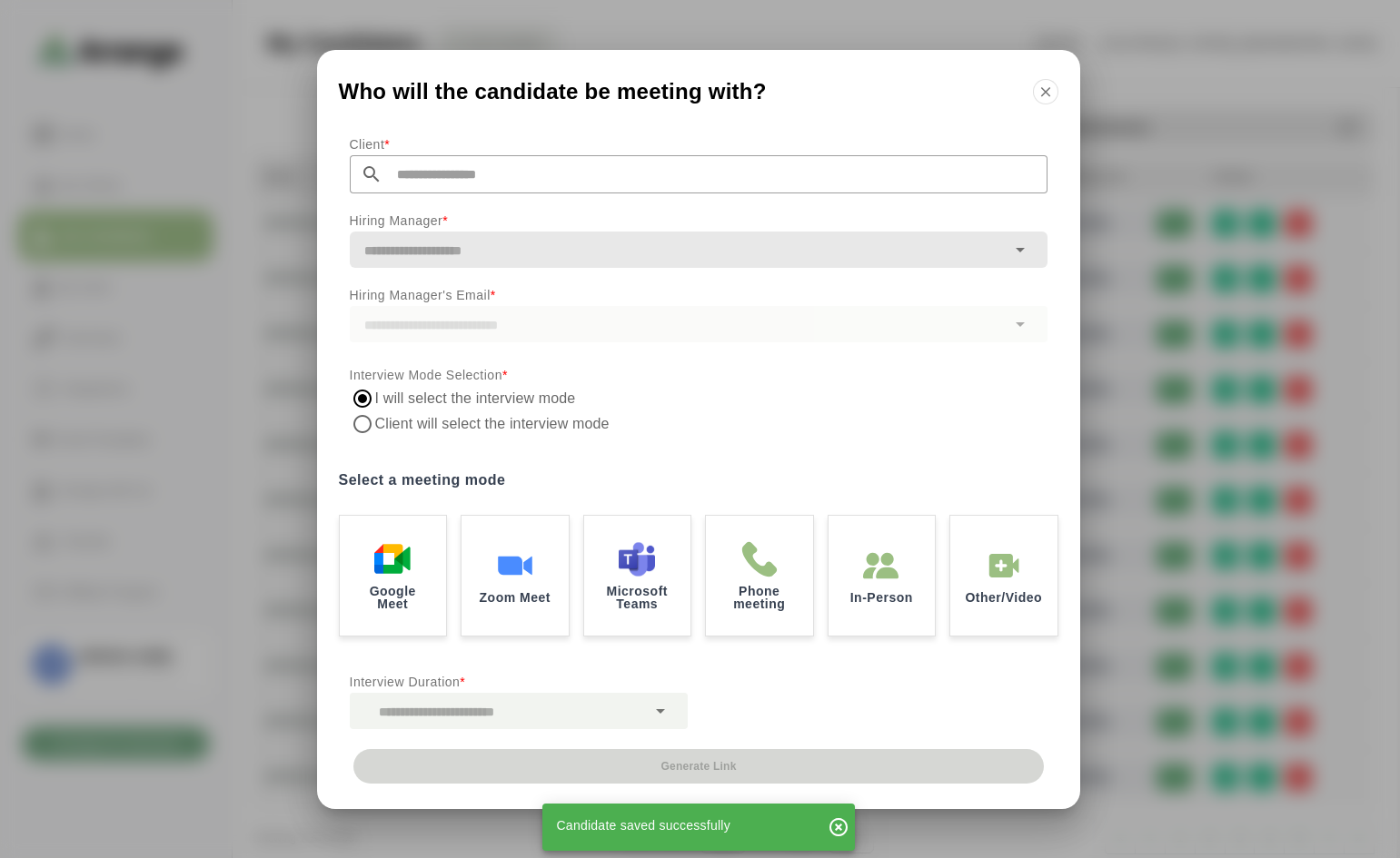
click at [618, 175] on input "text" at bounding box center [714, 174] width 665 height 38
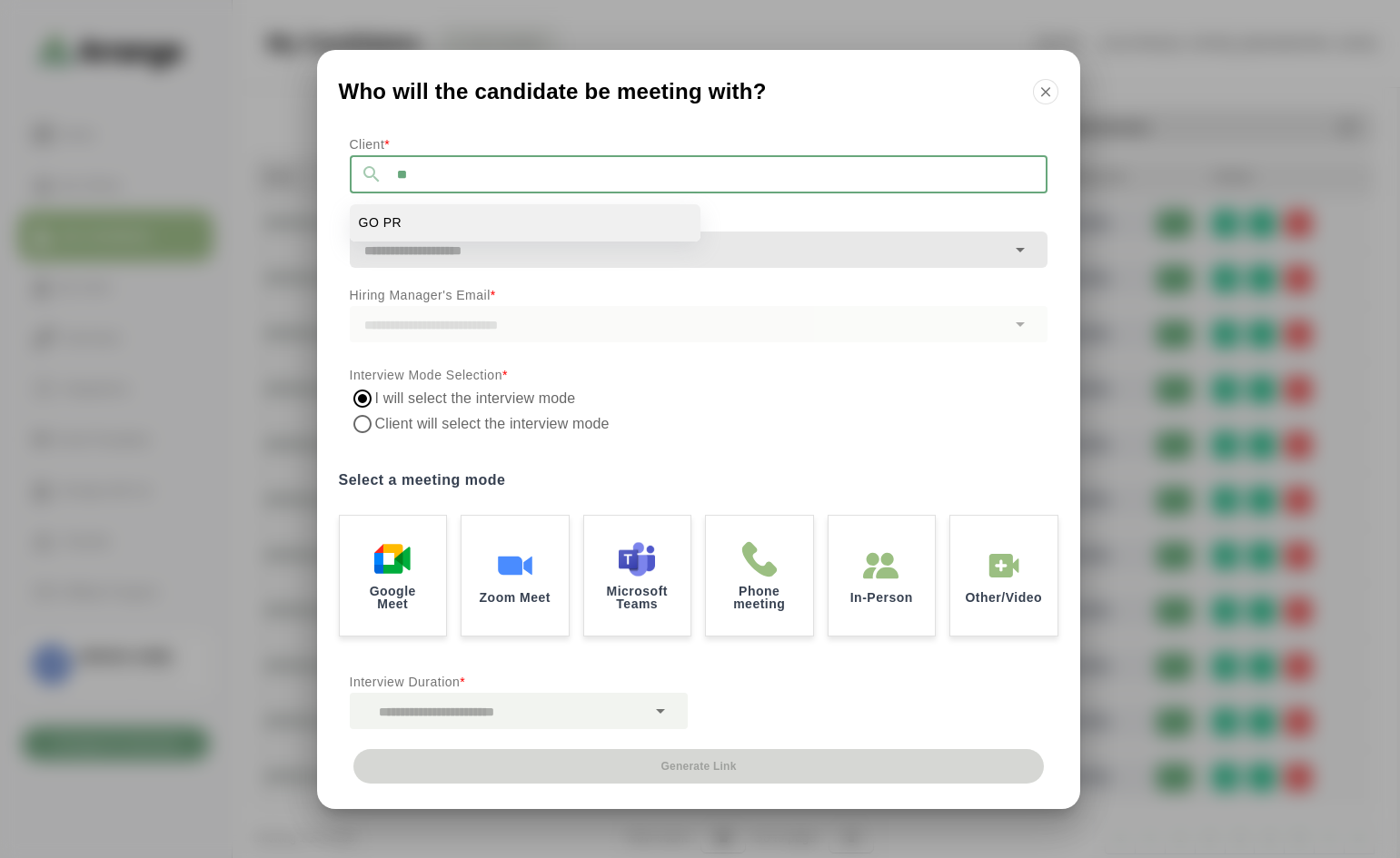
click at [411, 222] on li "GO PR" at bounding box center [524, 222] width 350 height 37
type input "*****"
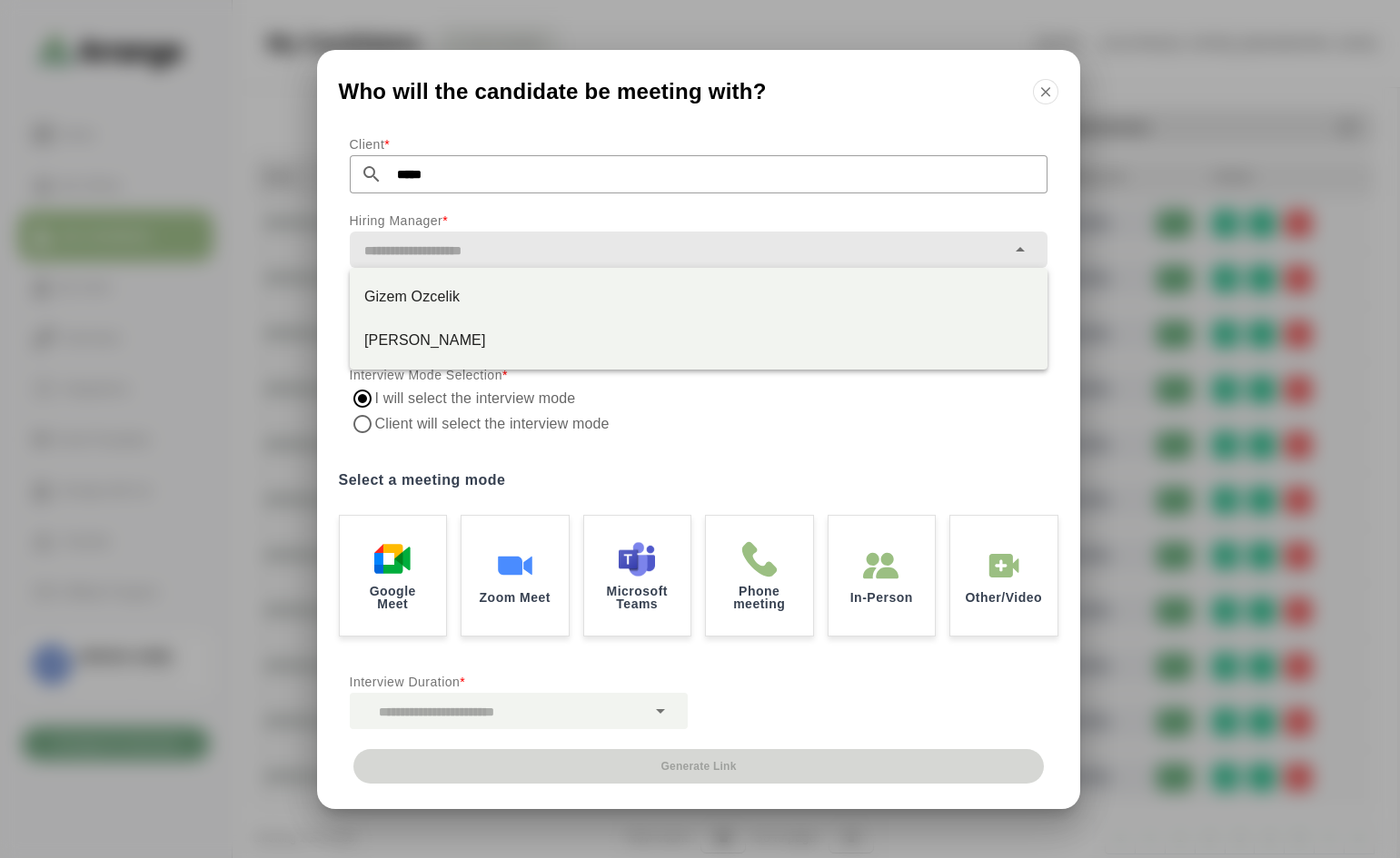
click at [513, 236] on div at bounding box center [677, 250] width 656 height 37
click at [446, 289] on div "Gizem Ozcelik" at bounding box center [698, 297] width 669 height 22
type input "**********"
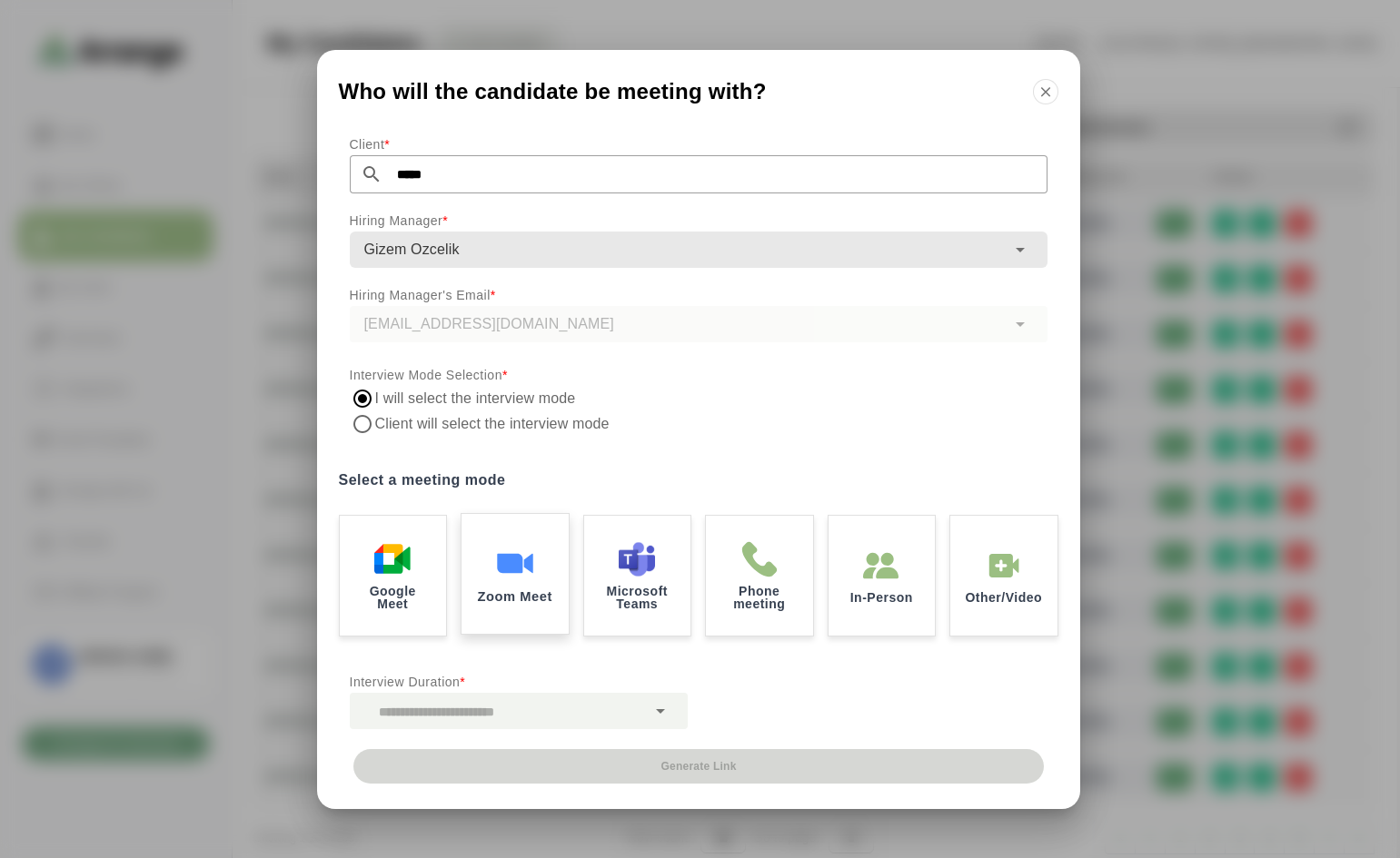
drag, startPoint x: 527, startPoint y: 593, endPoint x: 560, endPoint y: 640, distance: 57.4
click at [528, 593] on p "Zoom Meet" at bounding box center [515, 596] width 74 height 14
click at [626, 697] on div at bounding box center [497, 711] width 296 height 37
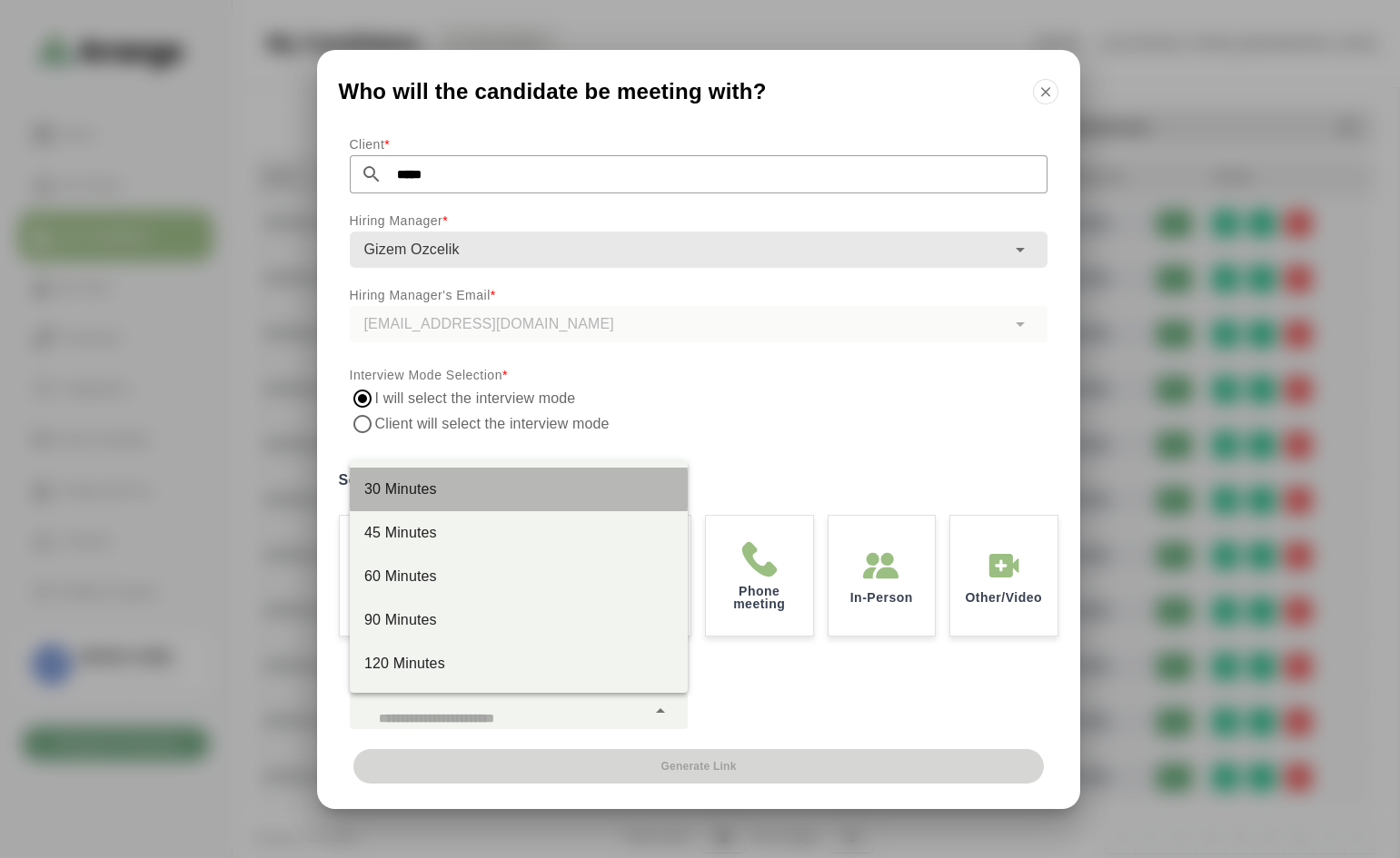
click at [429, 482] on div "30 Minutes" at bounding box center [518, 489] width 309 height 22
type input "**"
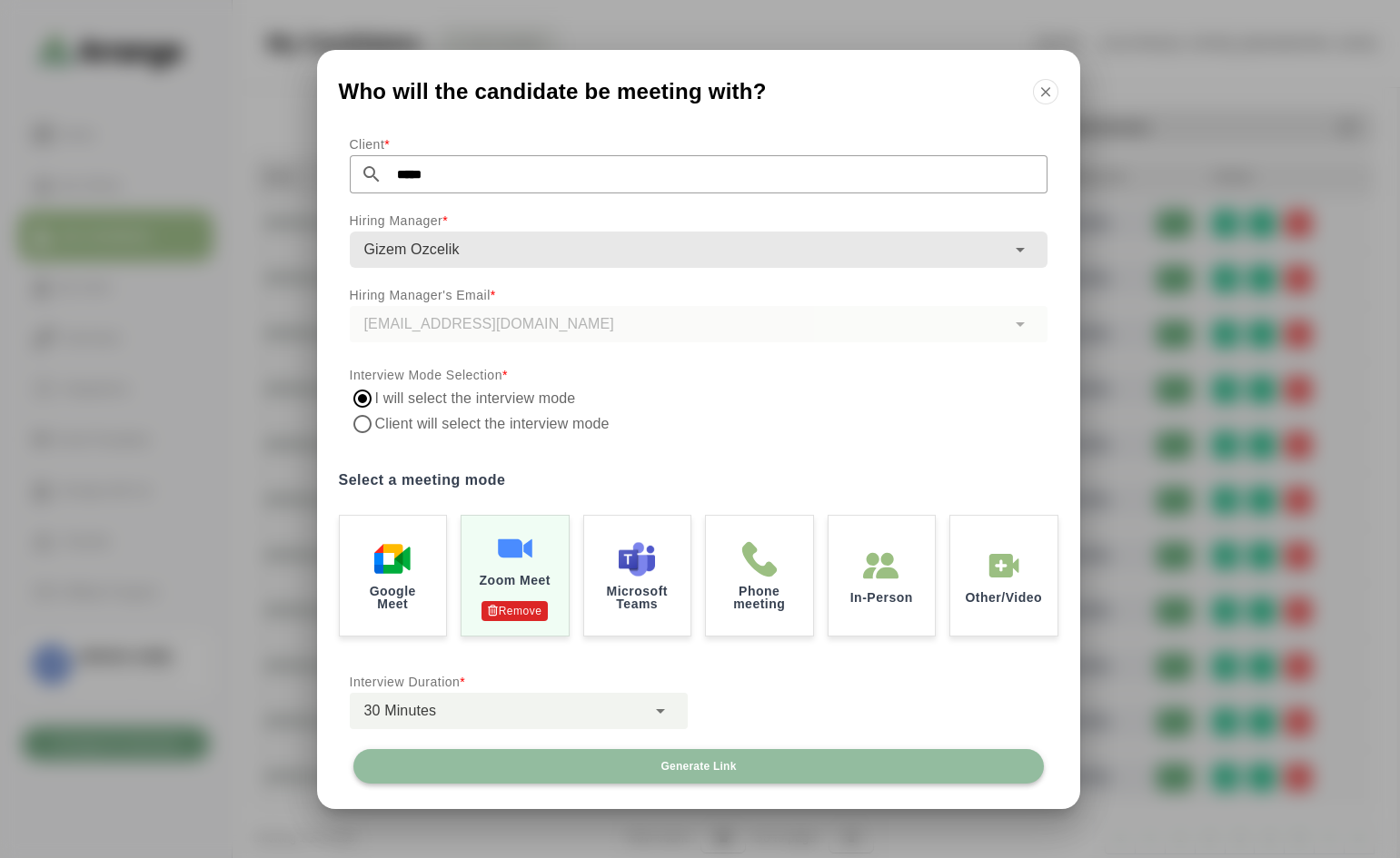
click at [759, 755] on button "Generate Link" at bounding box center [698, 766] width 690 height 35
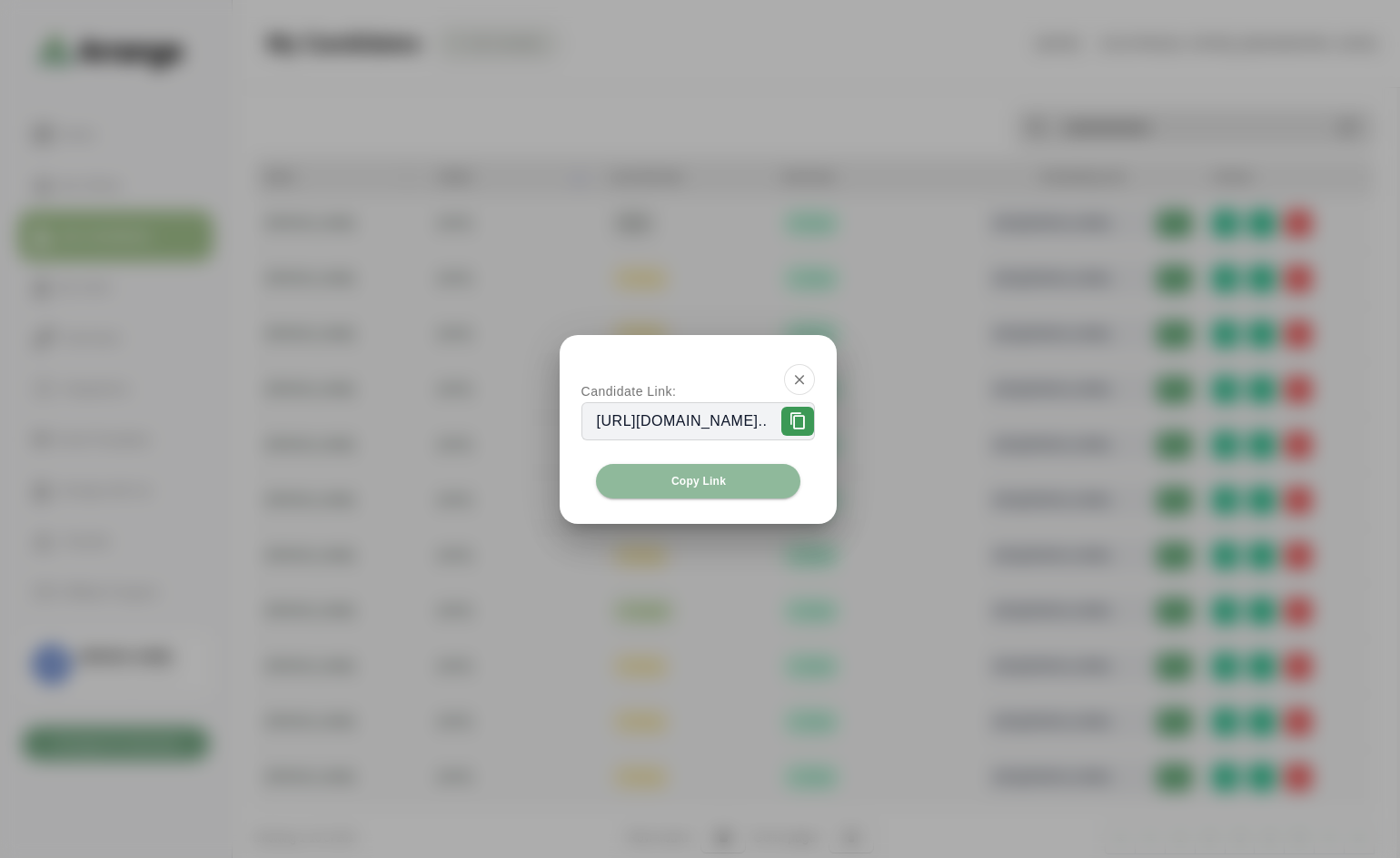
click at [751, 410] on div at bounding box center [698, 375] width 278 height 81
click at [757, 483] on button "Copy Link" at bounding box center [699, 482] width 205 height 35
click at [815, 376] on button "button" at bounding box center [799, 379] width 31 height 31
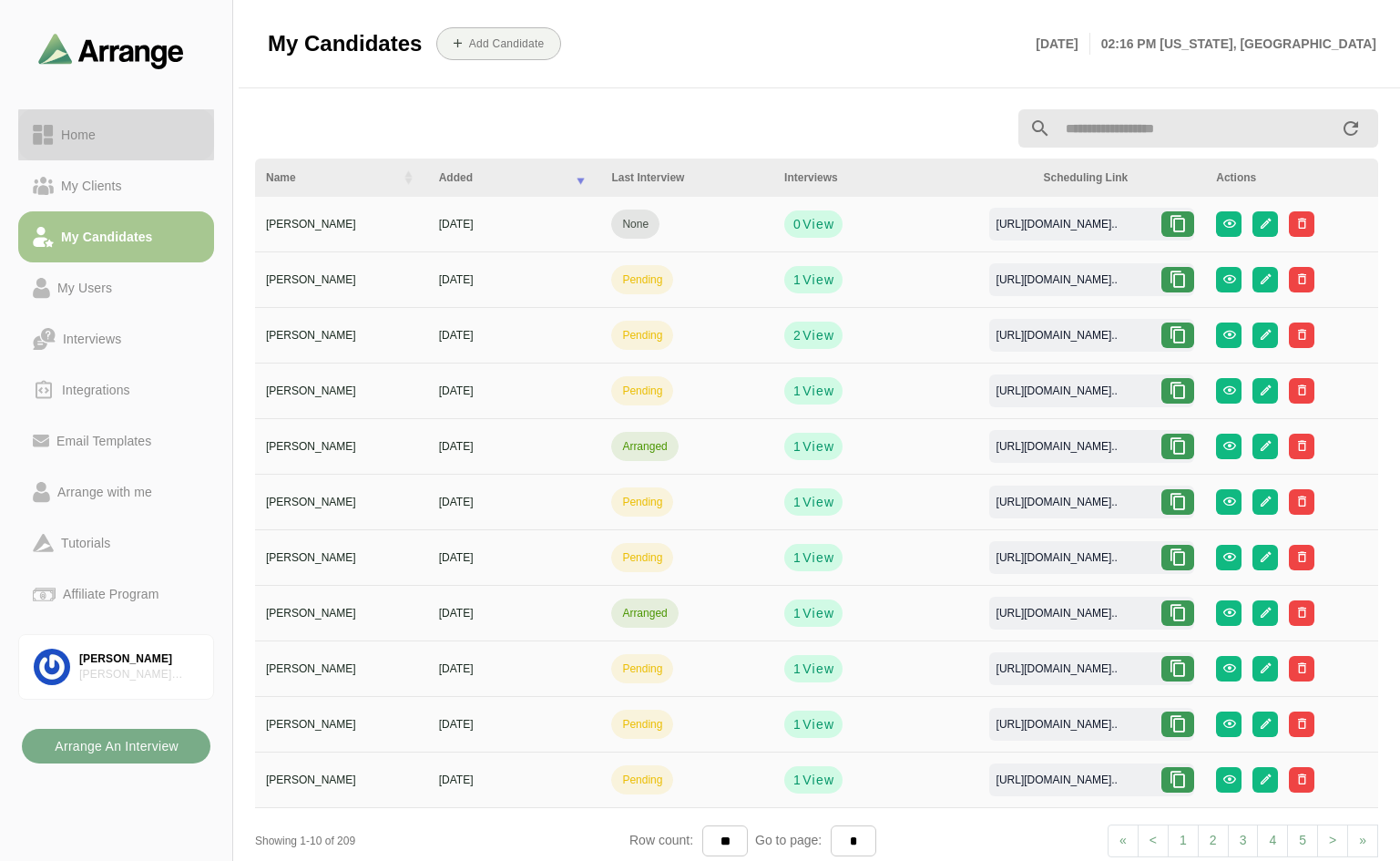
click at [97, 134] on div "Home" at bounding box center [78, 135] width 49 height 22
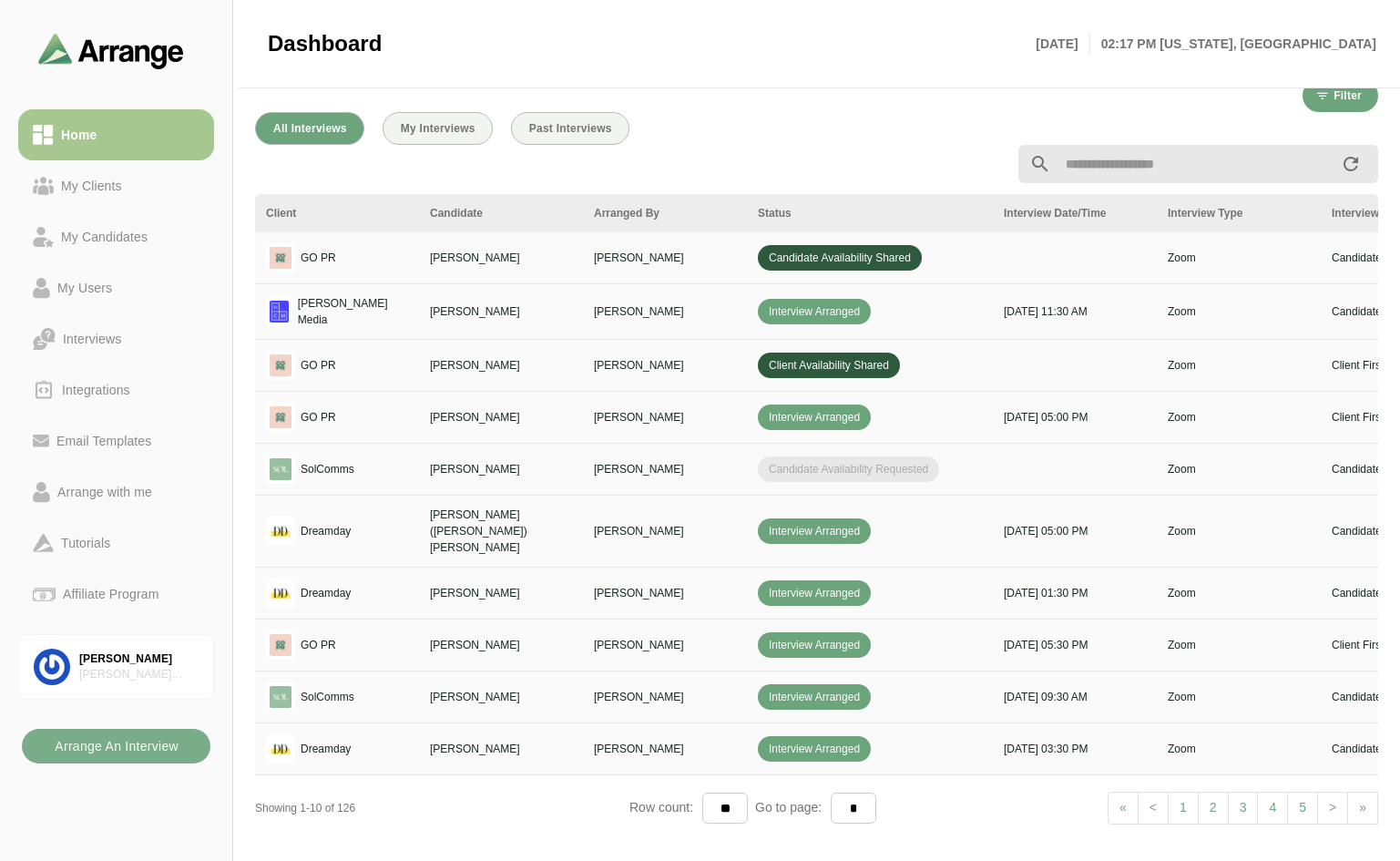
click at [1211, 799] on link "2" at bounding box center [1213, 809] width 31 height 33
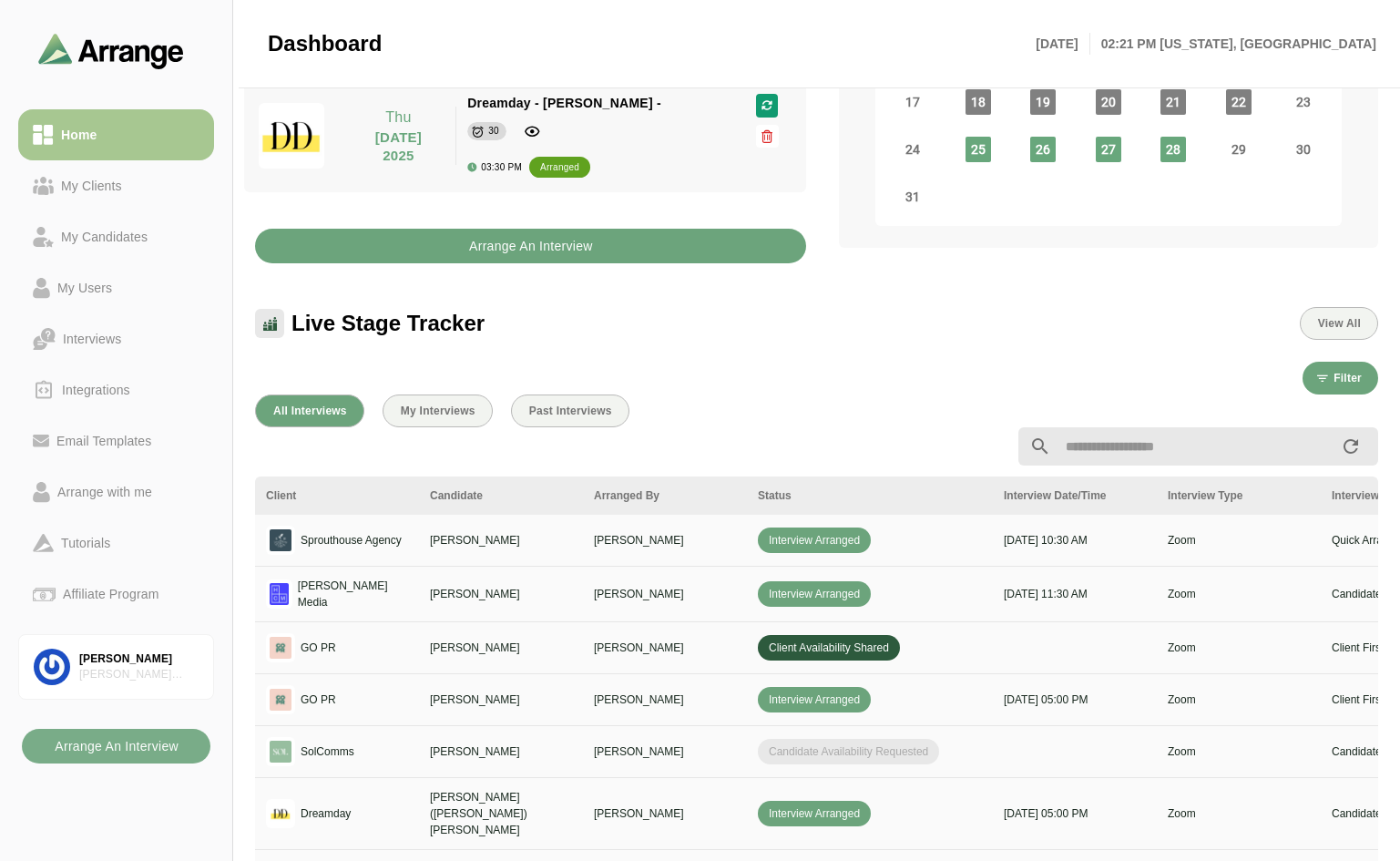
scroll to position [638, 0]
